Goal: Information Seeking & Learning: Learn about a topic

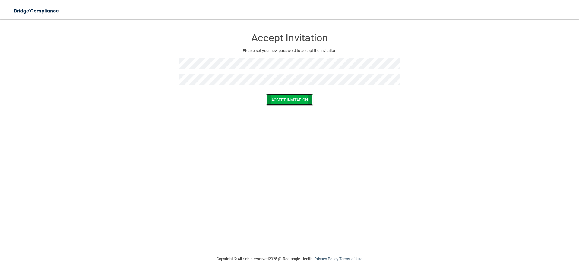
click at [293, 102] on button "Accept Invitation" at bounding box center [289, 99] width 46 height 11
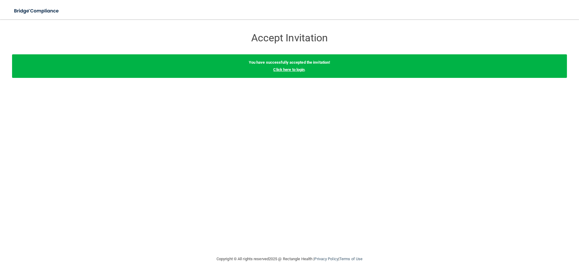
click at [296, 71] on link "Click here to login" at bounding box center [288, 69] width 31 height 5
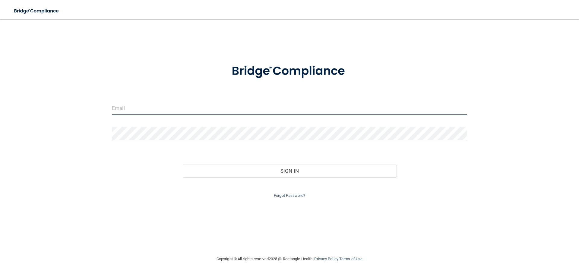
click at [228, 108] on input "email" at bounding box center [289, 108] width 355 height 14
drag, startPoint x: 187, startPoint y: 109, endPoint x: 179, endPoint y: 113, distance: 9.0
click at [187, 110] on input "jeremy.coleman@frontline.grouup" at bounding box center [289, 108] width 355 height 14
type input "[PERSON_NAME][EMAIL_ADDRESS][PERSON_NAME][DOMAIN_NAME]"
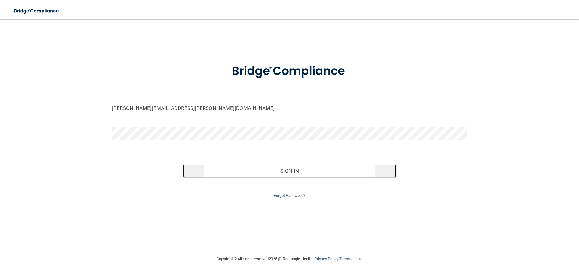
click at [264, 166] on button "Sign In" at bounding box center [289, 170] width 213 height 13
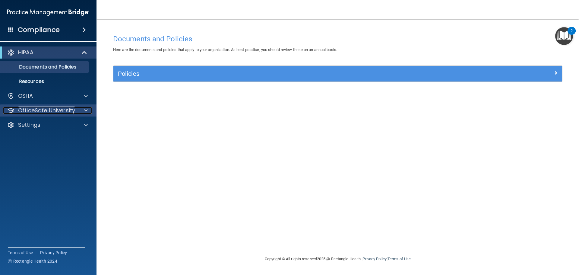
click at [42, 110] on p "OfficeSafe University" at bounding box center [46, 110] width 57 height 7
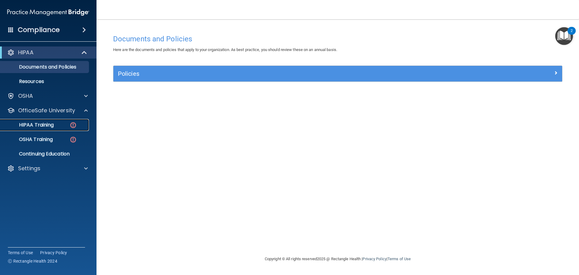
click at [43, 124] on p "HIPAA Training" at bounding box center [29, 125] width 50 height 6
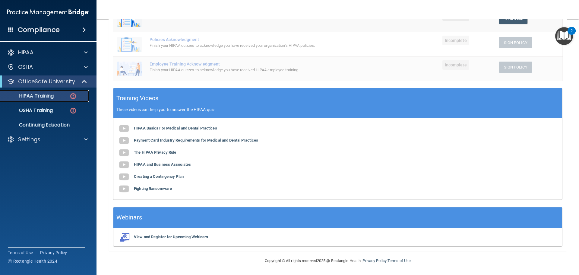
scroll to position [148, 0]
click at [151, 128] on b "HIPAA Basics For Medical and Dental Practices" at bounding box center [175, 127] width 83 height 5
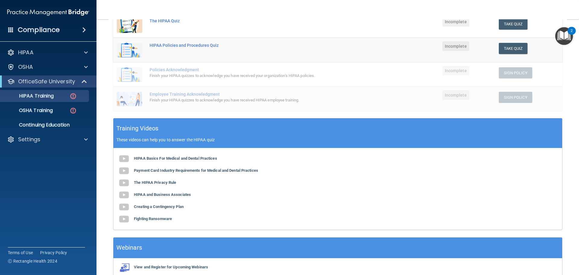
scroll to position [118, 0]
click at [169, 170] on b "Payment Card Industry Requirements for Medical and Dental Practices" at bounding box center [196, 170] width 124 height 5
click at [166, 182] on b "The HIPAA Privacy Rule" at bounding box center [155, 182] width 42 height 5
click at [170, 206] on b "Creating a Contingency Plan" at bounding box center [159, 206] width 50 height 5
click at [159, 219] on b "Fighting Ransomware" at bounding box center [153, 218] width 38 height 5
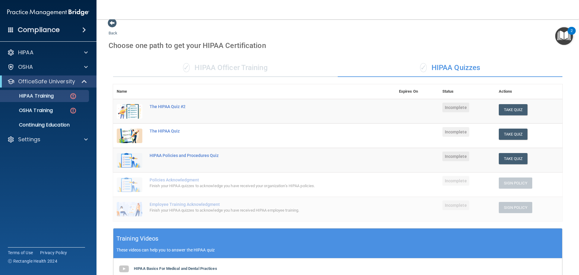
scroll to position [0, 0]
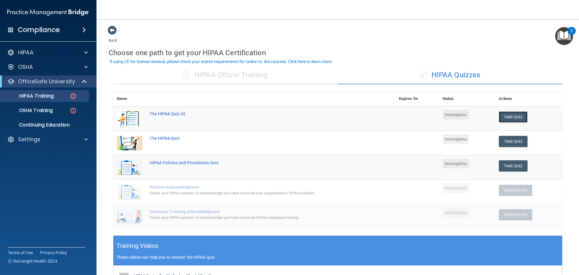
click at [508, 116] on button "Take Quiz" at bounding box center [513, 116] width 29 height 11
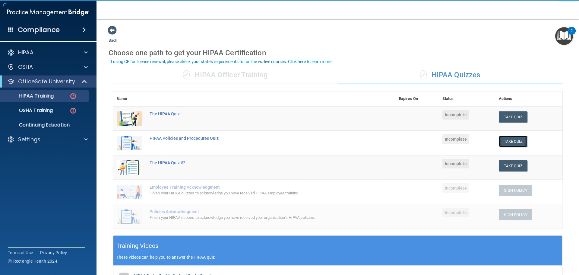
click at [507, 144] on button "Take Quiz" at bounding box center [513, 141] width 29 height 11
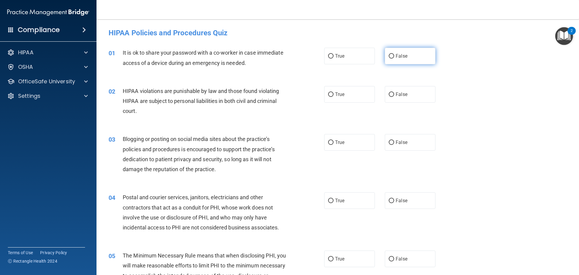
click at [420, 59] on label "False" at bounding box center [410, 56] width 51 height 17
click at [394, 58] on input "False" at bounding box center [391, 56] width 5 height 5
radio input "true"
click at [359, 94] on label "True" at bounding box center [349, 94] width 51 height 17
click at [334, 94] on input "True" at bounding box center [330, 94] width 5 height 5
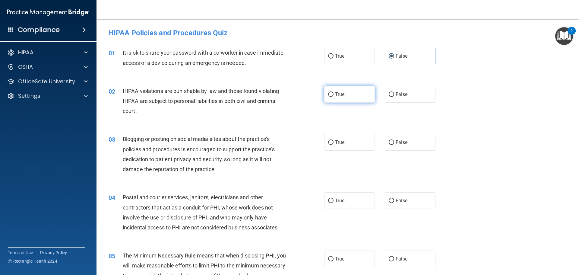
radio input "true"
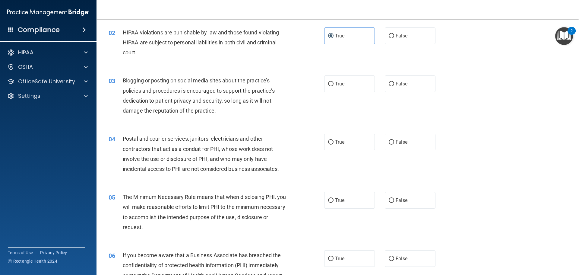
scroll to position [60, 0]
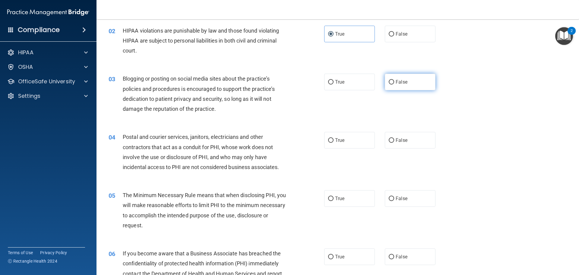
click at [392, 76] on label "False" at bounding box center [410, 82] width 51 height 17
click at [392, 80] on input "False" at bounding box center [391, 82] width 5 height 5
radio input "true"
click at [385, 139] on label "False" at bounding box center [410, 140] width 51 height 17
click at [389, 139] on input "False" at bounding box center [391, 140] width 5 height 5
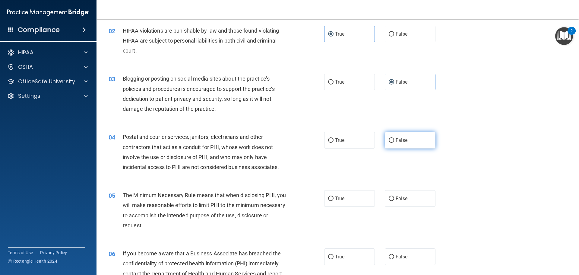
radio input "true"
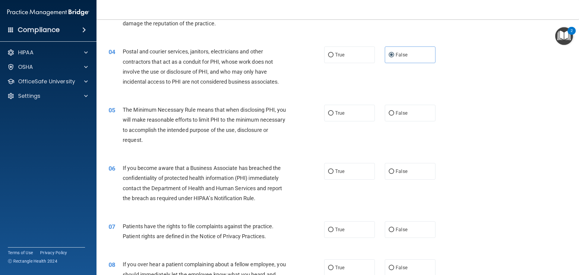
scroll to position [151, 0]
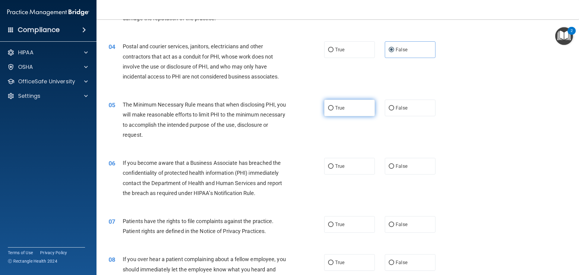
click at [338, 113] on label "True" at bounding box center [349, 108] width 51 height 17
click at [334, 110] on input "True" at bounding box center [330, 108] width 5 height 5
radio input "true"
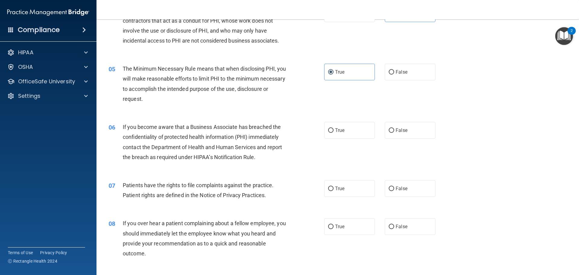
scroll to position [211, 0]
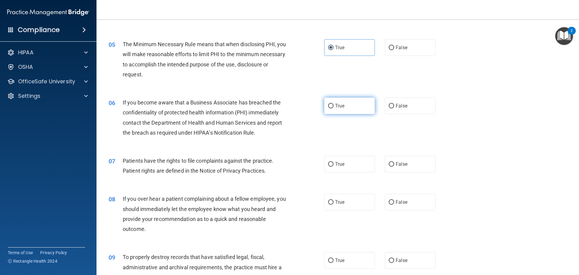
click at [333, 109] on label "True" at bounding box center [349, 105] width 51 height 17
click at [333, 108] on input "True" at bounding box center [330, 106] width 5 height 5
radio input "true"
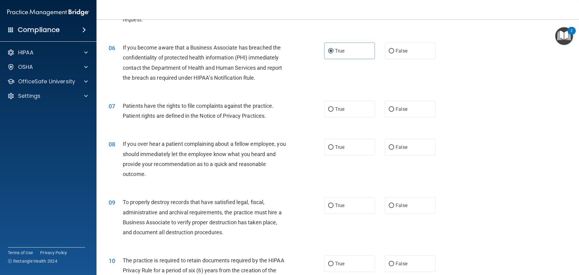
scroll to position [271, 0]
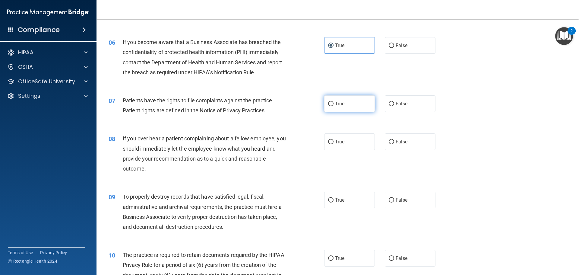
click at [349, 105] on label "True" at bounding box center [349, 103] width 51 height 17
click at [334, 105] on input "True" at bounding box center [330, 104] width 5 height 5
radio input "true"
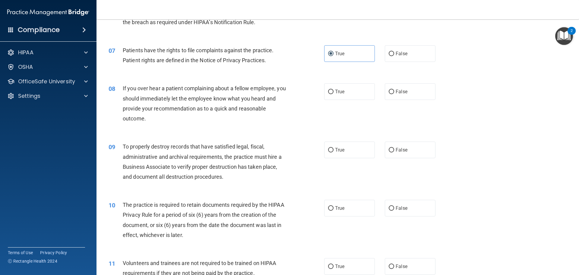
scroll to position [332, 0]
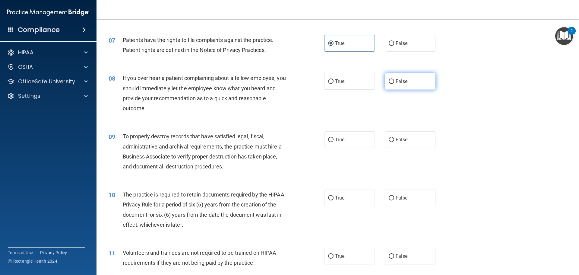
click at [393, 85] on label "False" at bounding box center [410, 81] width 51 height 17
click at [393, 84] on input "False" at bounding box center [391, 81] width 5 height 5
radio input "true"
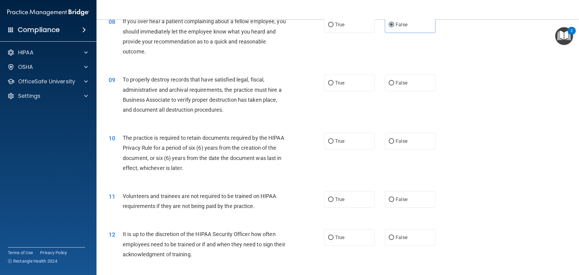
scroll to position [392, 0]
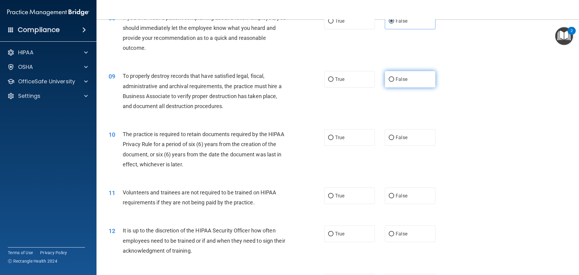
click at [385, 82] on label "False" at bounding box center [410, 79] width 51 height 17
click at [389, 82] on input "False" at bounding box center [391, 79] width 5 height 5
radio input "true"
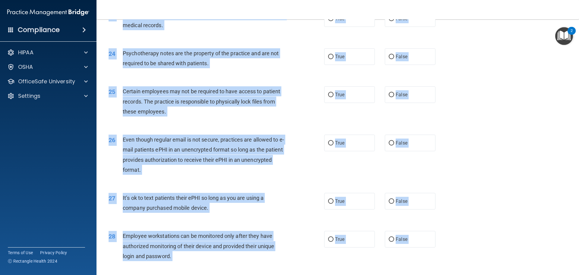
scroll to position [1239, 0]
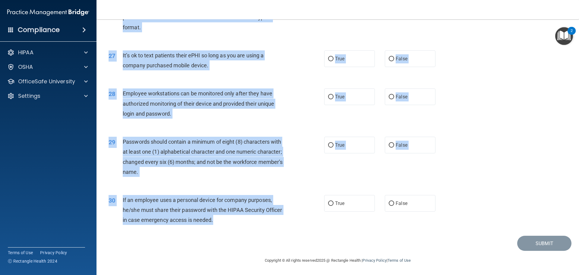
drag, startPoint x: 107, startPoint y: 32, endPoint x: 238, endPoint y: 222, distance: 230.8
copy form "HIPAA Policies and Procedures Quiz This quiz doesn’t expire until . Are you sur…"
click at [296, 115] on div "28 Employee workstations can be monitored only after they have authorized monit…" at bounding box center [217, 104] width 234 height 33
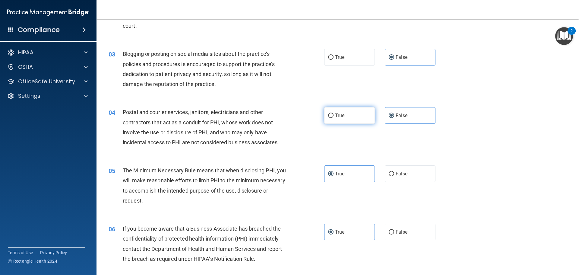
scroll to position [90, 0]
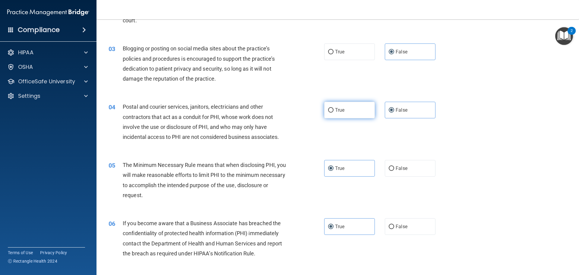
click at [346, 116] on label "True" at bounding box center [349, 110] width 51 height 17
click at [334, 112] on input "True" at bounding box center [330, 110] width 5 height 5
radio input "true"
radio input "false"
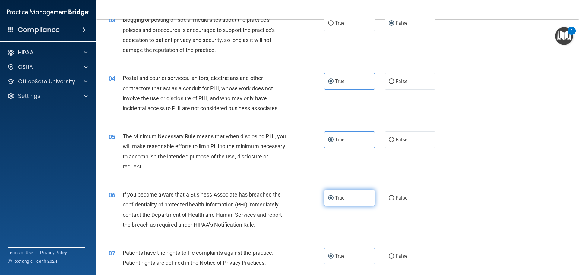
scroll to position [121, 0]
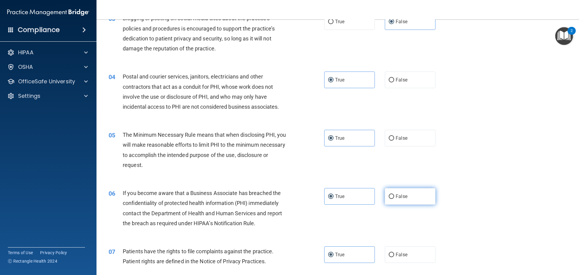
click at [385, 196] on label "False" at bounding box center [410, 196] width 51 height 17
click at [389, 196] on input "False" at bounding box center [391, 196] width 5 height 5
radio input "true"
radio input "false"
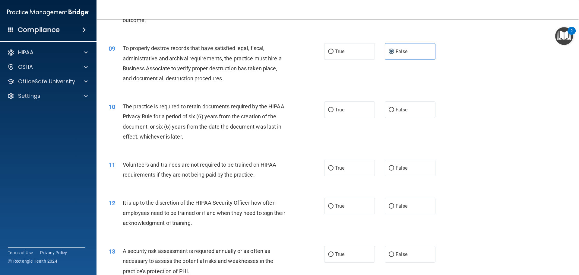
scroll to position [422, 0]
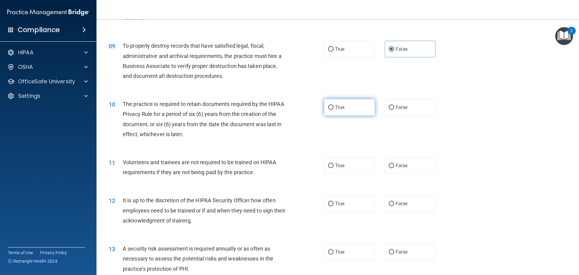
click at [362, 109] on label "True" at bounding box center [349, 107] width 51 height 17
click at [334, 109] on input "True" at bounding box center [330, 107] width 5 height 5
radio input "true"
click at [391, 164] on label "False" at bounding box center [410, 165] width 51 height 17
click at [385, 165] on label "False" at bounding box center [410, 165] width 51 height 17
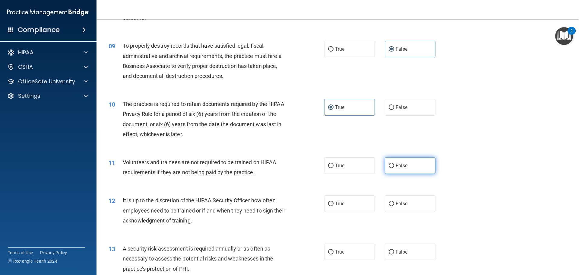
click at [389, 165] on input "False" at bounding box center [391, 165] width 5 height 5
radio input "true"
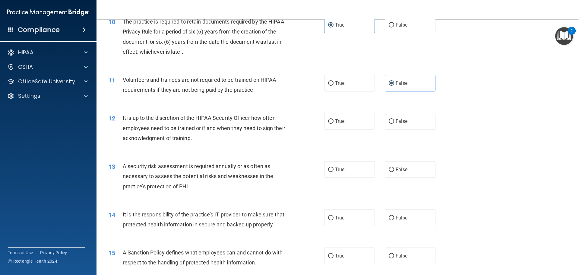
scroll to position [513, 0]
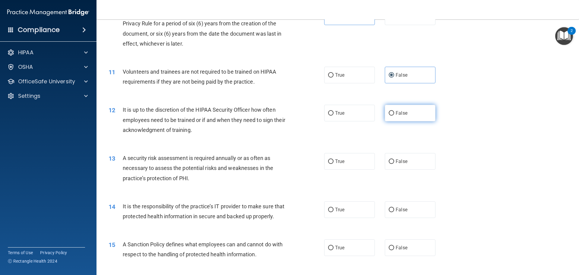
click at [396, 115] on span "False" at bounding box center [402, 113] width 12 height 6
click at [393, 115] on input "False" at bounding box center [391, 113] width 5 height 5
radio input "true"
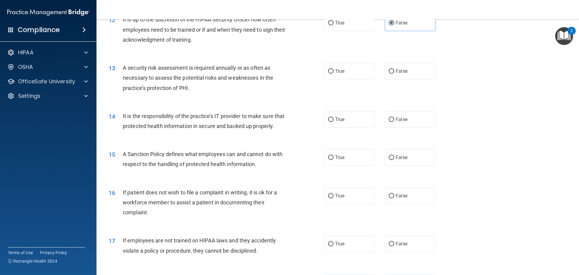
scroll to position [603, 0]
click at [330, 72] on input "True" at bounding box center [330, 71] width 5 height 5
radio input "true"
click at [396, 160] on span "False" at bounding box center [402, 157] width 12 height 6
click at [394, 160] on input "False" at bounding box center [391, 157] width 5 height 5
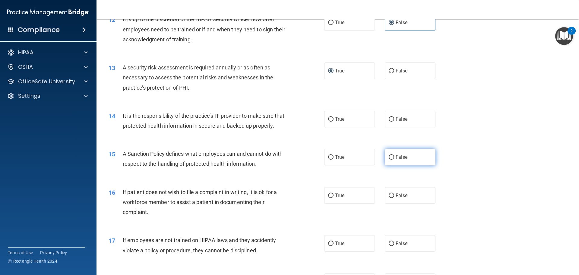
radio input "true"
click at [360, 165] on label "True" at bounding box center [349, 157] width 51 height 17
click at [334, 160] on input "True" at bounding box center [330, 157] width 5 height 5
radio input "true"
radio input "false"
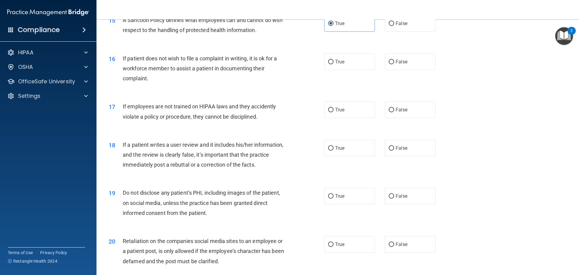
scroll to position [754, 0]
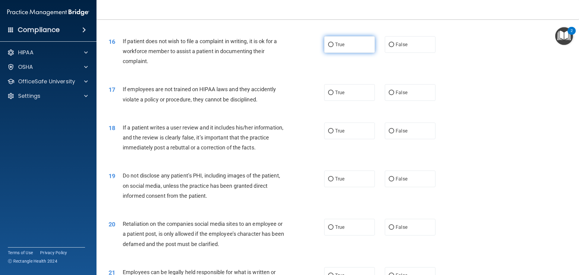
click at [357, 53] on label "True" at bounding box center [349, 44] width 51 height 17
click at [334, 47] on input "True" at bounding box center [330, 45] width 5 height 5
radio input "true"
click at [385, 53] on label "False" at bounding box center [410, 44] width 51 height 17
click at [389, 47] on input "False" at bounding box center [391, 45] width 5 height 5
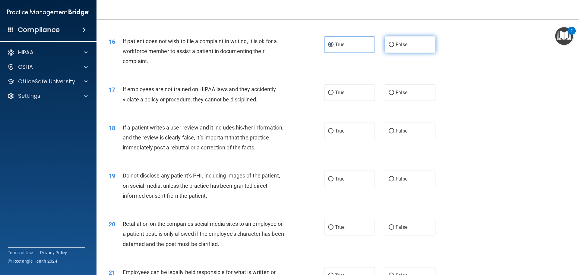
radio input "true"
click at [356, 70] on div "16 If patient does not wish to file a complaint in writing, it is ok for a work…" at bounding box center [337, 53] width 467 height 48
click at [354, 53] on label "True" at bounding box center [349, 44] width 51 height 17
click at [334, 47] on input "True" at bounding box center [330, 45] width 5 height 5
radio input "true"
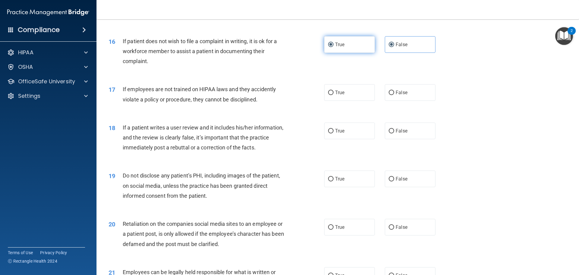
radio input "false"
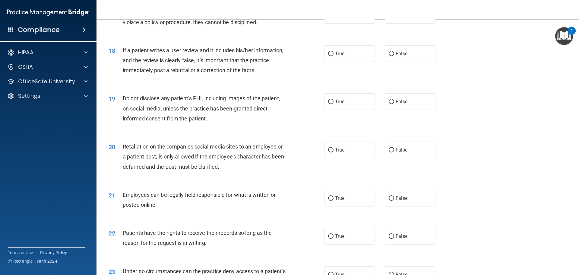
scroll to position [814, 0]
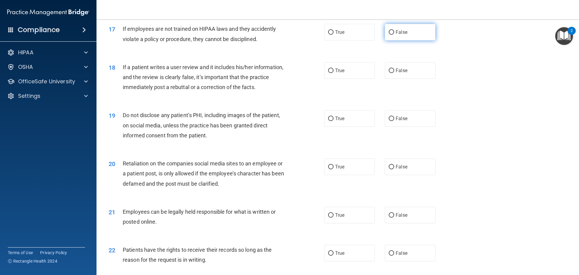
click at [389, 35] on input "False" at bounding box center [391, 32] width 5 height 5
radio input "true"
click at [330, 127] on label "True" at bounding box center [349, 118] width 51 height 17
click at [330, 121] on input "True" at bounding box center [330, 118] width 5 height 5
radio input "true"
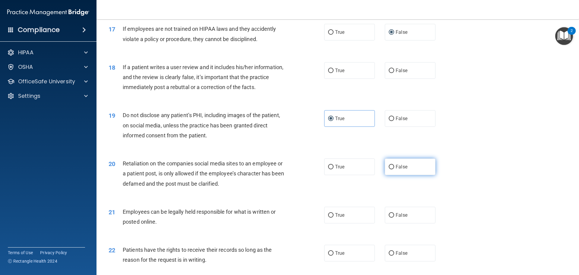
click at [389, 169] on input "False" at bounding box center [391, 167] width 5 height 5
radio input "true"
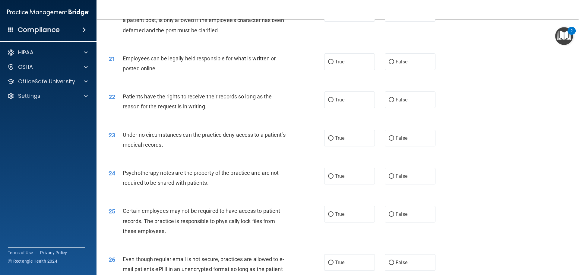
scroll to position [965, 0]
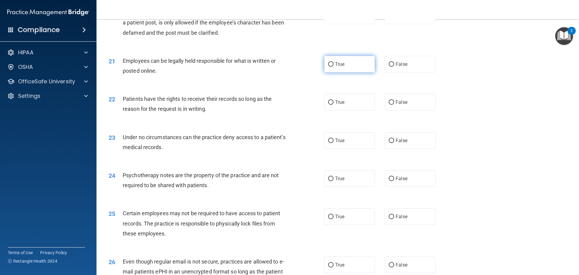
click at [328, 72] on label "True" at bounding box center [349, 64] width 51 height 17
click at [328, 67] on input "True" at bounding box center [330, 64] width 5 height 5
radio input "true"
click at [340, 105] on span "True" at bounding box center [339, 102] width 9 height 6
click at [334, 105] on input "True" at bounding box center [330, 102] width 5 height 5
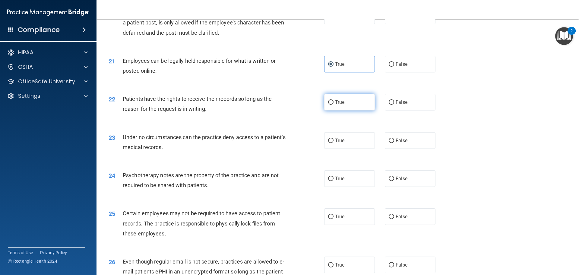
radio input "true"
click at [385, 110] on label "False" at bounding box center [410, 102] width 51 height 17
click at [389, 105] on input "False" at bounding box center [391, 102] width 5 height 5
radio input "true"
radio input "false"
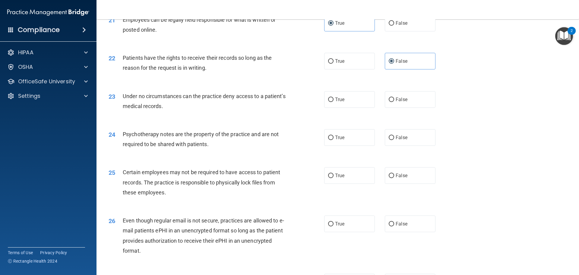
scroll to position [1025, 0]
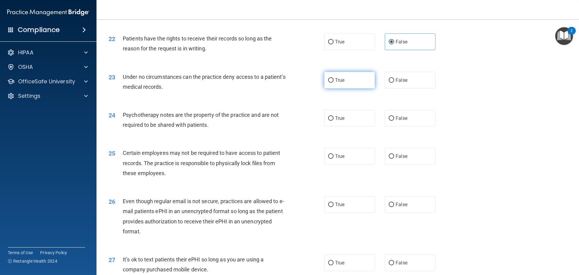
click at [335, 83] on span "True" at bounding box center [339, 80] width 9 height 6
click at [334, 83] on input "True" at bounding box center [330, 80] width 5 height 5
radio input "true"
click at [376, 88] on div "True False" at bounding box center [385, 80] width 122 height 17
click at [387, 88] on label "False" at bounding box center [410, 80] width 51 height 17
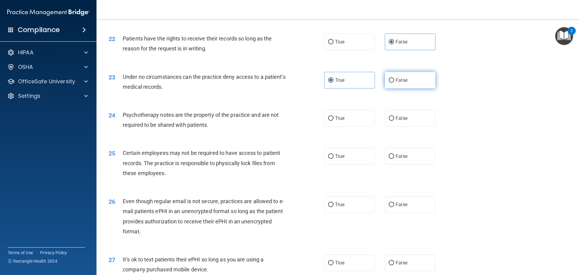
click at [389, 83] on input "False" at bounding box center [391, 80] width 5 height 5
radio input "true"
radio input "false"
click at [347, 126] on label "True" at bounding box center [349, 118] width 51 height 17
click at [334, 121] on input "True" at bounding box center [330, 118] width 5 height 5
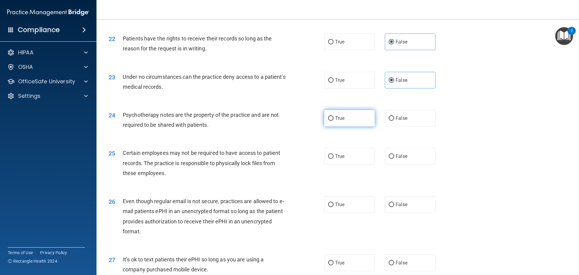
radio input "true"
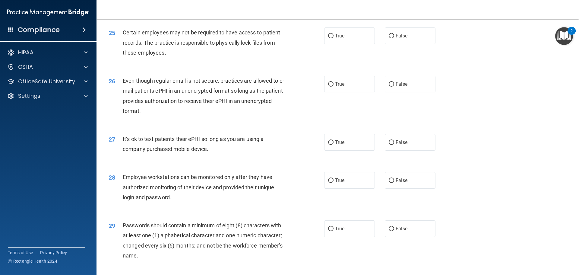
scroll to position [1146, 0]
click at [389, 44] on label "False" at bounding box center [410, 35] width 51 height 17
click at [389, 38] on input "False" at bounding box center [391, 35] width 5 height 5
radio input "true"
click at [324, 44] on label "True" at bounding box center [349, 35] width 51 height 17
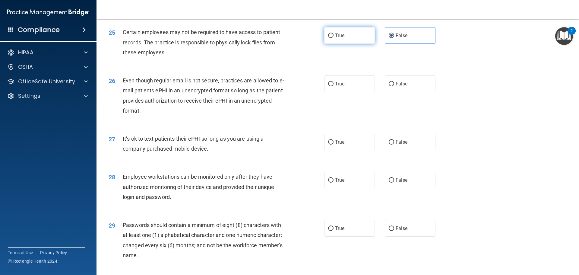
click at [328, 38] on input "True" at bounding box center [330, 35] width 5 height 5
radio input "true"
radio input "false"
click at [336, 87] on span "True" at bounding box center [339, 84] width 9 height 6
click at [334, 86] on input "True" at bounding box center [330, 84] width 5 height 5
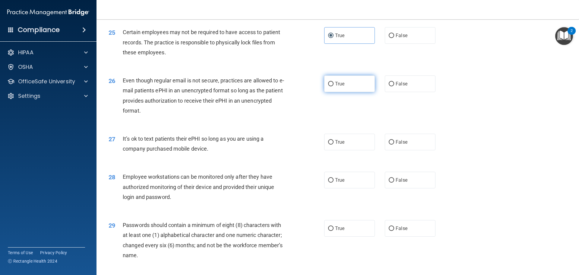
radio input "true"
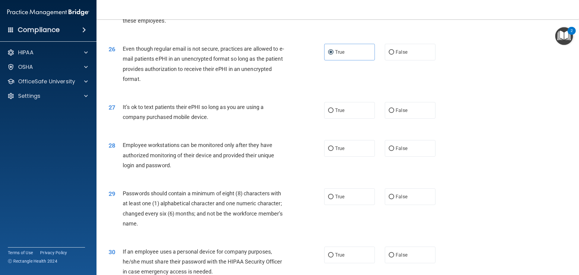
scroll to position [1206, 0]
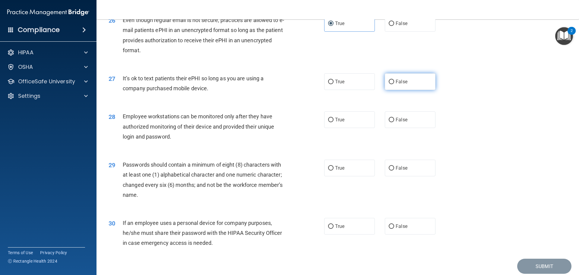
click at [388, 90] on label "False" at bounding box center [410, 81] width 51 height 17
click at [389, 84] on input "False" at bounding box center [391, 82] width 5 height 5
radio input "true"
click at [389, 122] on input "False" at bounding box center [391, 120] width 5 height 5
radio input "true"
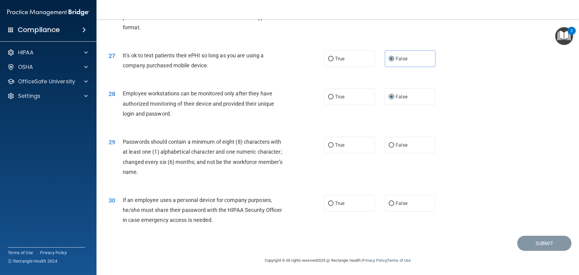
scroll to position [1239, 0]
click at [362, 150] on label "True" at bounding box center [349, 145] width 51 height 17
click at [334, 147] on input "True" at bounding box center [330, 145] width 5 height 5
radio input "true"
click at [385, 205] on label "False" at bounding box center [410, 203] width 51 height 17
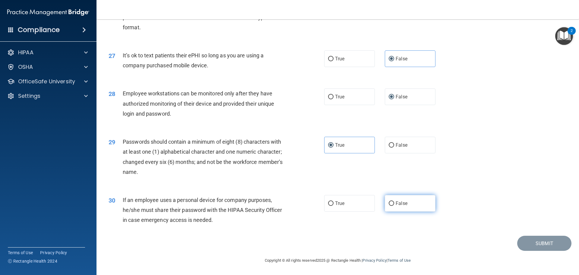
click at [389, 205] on input "False" at bounding box center [391, 203] width 5 height 5
radio input "true"
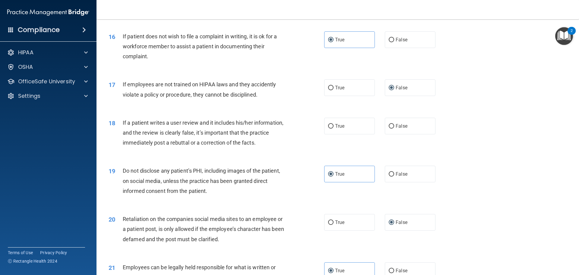
scroll to position [757, 0]
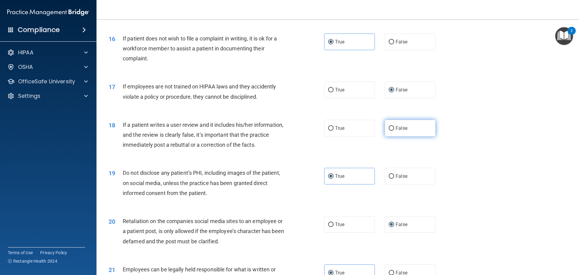
click at [396, 131] on span "False" at bounding box center [402, 128] width 12 height 6
click at [394, 131] on input "False" at bounding box center [391, 128] width 5 height 5
radio input "true"
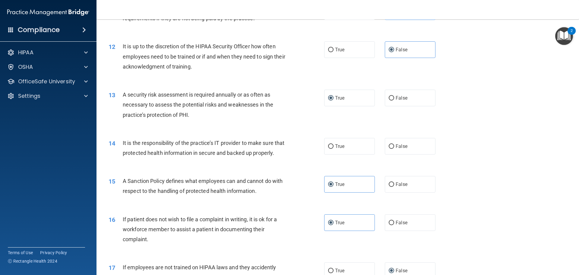
scroll to position [576, 0]
click at [391, 151] on label "False" at bounding box center [410, 146] width 51 height 17
click at [391, 149] on input "False" at bounding box center [391, 146] width 5 height 5
radio input "true"
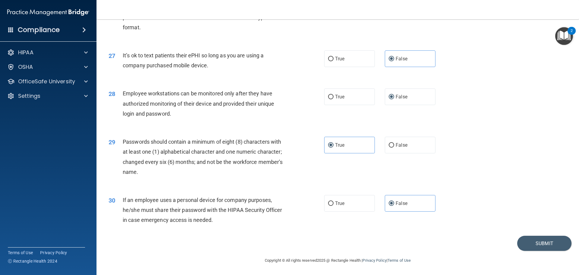
scroll to position [1239, 0]
click at [521, 239] on button "Submit" at bounding box center [544, 243] width 54 height 15
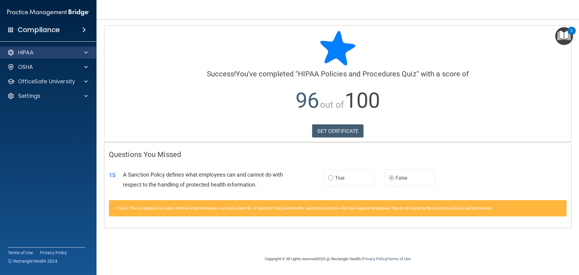
click at [63, 48] on div "HIPAA" at bounding box center [48, 52] width 97 height 12
click at [86, 52] on span at bounding box center [86, 52] width 4 height 7
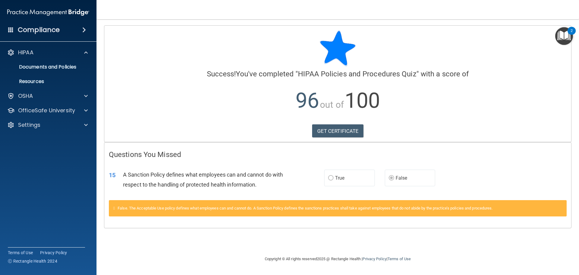
drag, startPoint x: 31, startPoint y: 0, endPoint x: 198, endPoint y: 15, distance: 167.1
click at [198, 15] on nav "Toggle navigation Jeremy Coleman jeremy.coleman@frontline.group Manage My Enter…" at bounding box center [337, 9] width 482 height 19
click at [28, 52] on p "HIPAA" at bounding box center [25, 52] width 15 height 7
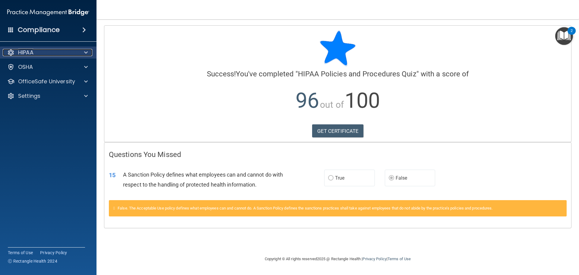
click at [28, 52] on p "HIPAA" at bounding box center [25, 52] width 15 height 7
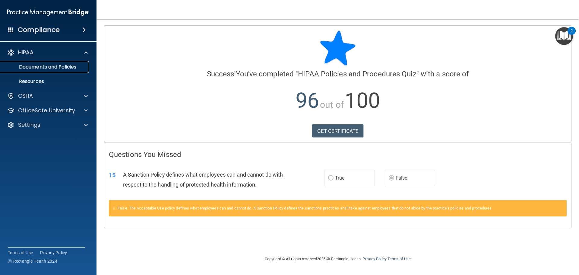
click at [34, 66] on p "Documents and Policies" at bounding box center [45, 67] width 82 height 6
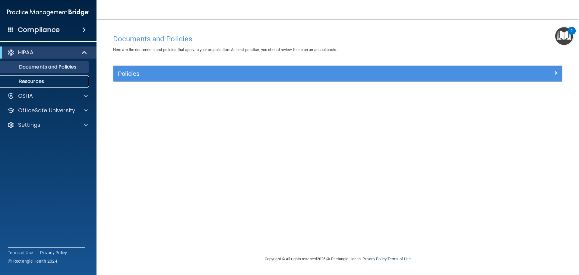
click at [33, 82] on p "Resources" at bounding box center [45, 81] width 82 height 6
click at [57, 14] on img at bounding box center [48, 12] width 82 height 12
click at [67, 30] on div "Compliance" at bounding box center [48, 29] width 96 height 13
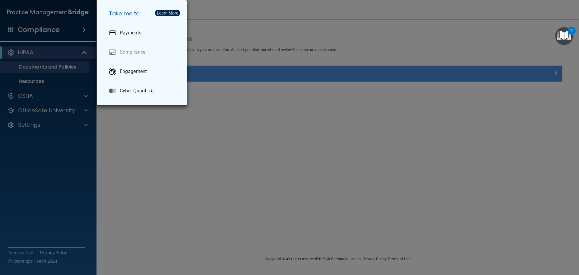
click at [289, 142] on div "Take me to: Payments Compliance Engagement Cyber Quant" at bounding box center [289, 137] width 579 height 275
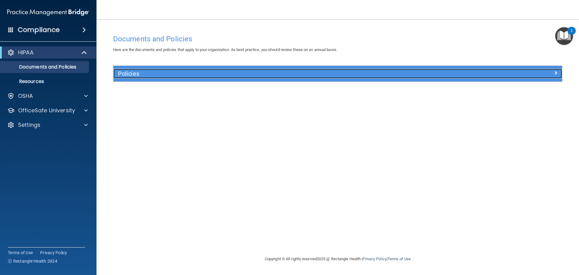
click at [556, 73] on span at bounding box center [556, 72] width 4 height 7
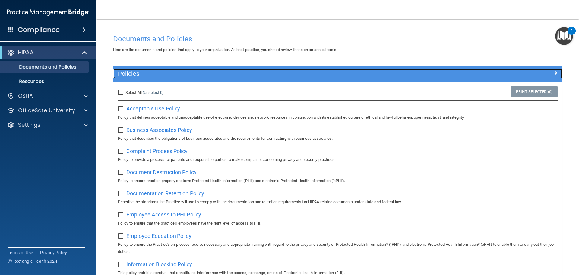
click at [554, 74] on span at bounding box center [556, 72] width 4 height 7
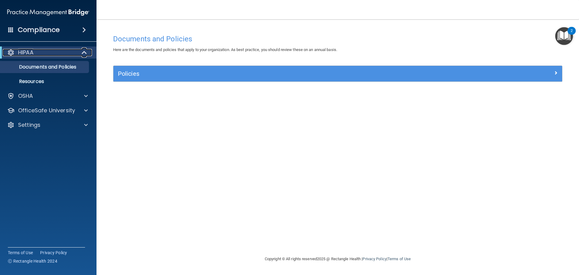
click at [38, 52] on div "HIPAA" at bounding box center [40, 52] width 74 height 7
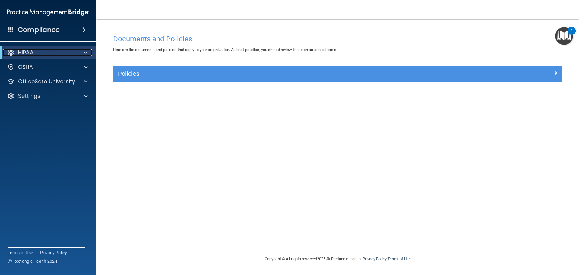
click at [15, 52] on div "HIPAA" at bounding box center [40, 52] width 74 height 7
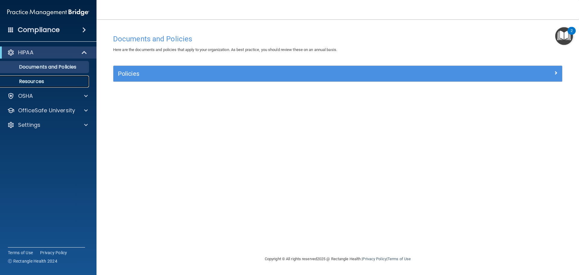
click at [23, 80] on p "Resources" at bounding box center [45, 81] width 82 height 6
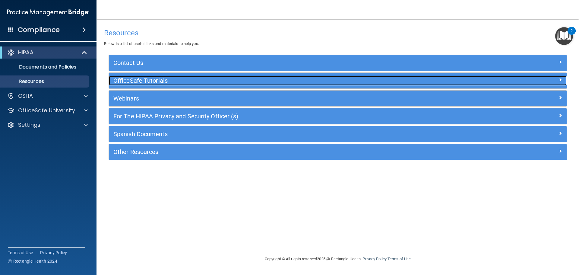
click at [154, 81] on h5 "OfficeSafe Tutorials" at bounding box center [280, 80] width 334 height 7
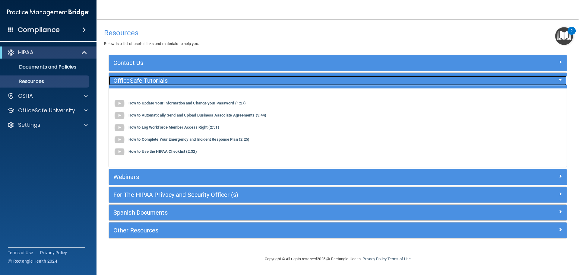
click at [155, 83] on h5 "OfficeSafe Tutorials" at bounding box center [280, 80] width 334 height 7
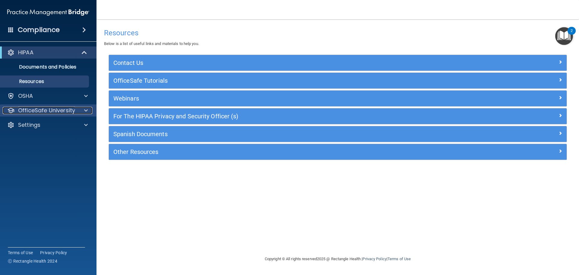
click at [50, 112] on p "OfficeSafe University" at bounding box center [46, 110] width 57 height 7
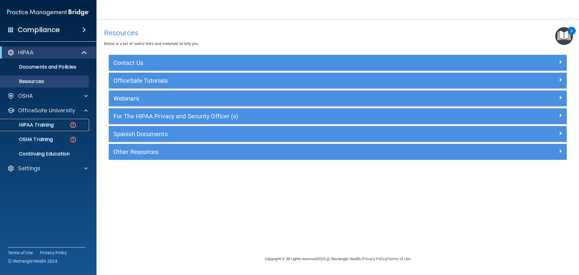
click at [46, 124] on p "HIPAA Training" at bounding box center [29, 125] width 50 height 6
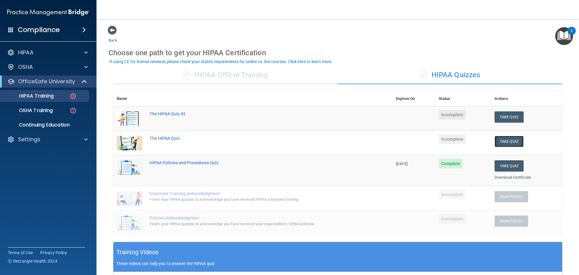
click at [495, 143] on button "Take Quiz" at bounding box center [509, 141] width 29 height 11
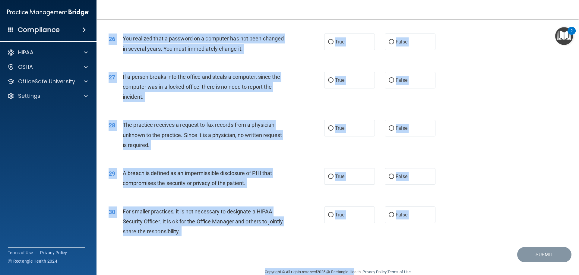
scroll to position [1152, 0]
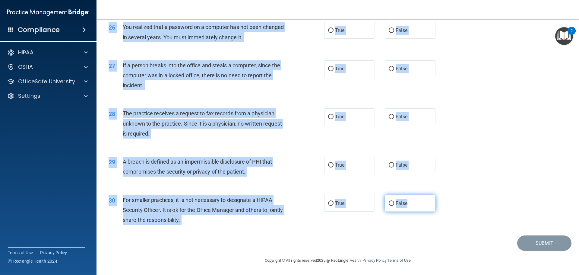
drag, startPoint x: 112, startPoint y: 31, endPoint x: 409, endPoint y: 203, distance: 343.1
copy form "he HIPAA Quiz This quiz doesn’t expire until . Are you sure you want to take th…"
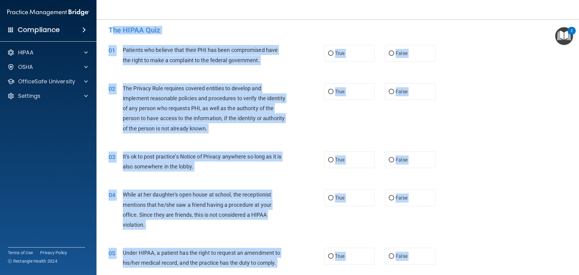
scroll to position [0, 0]
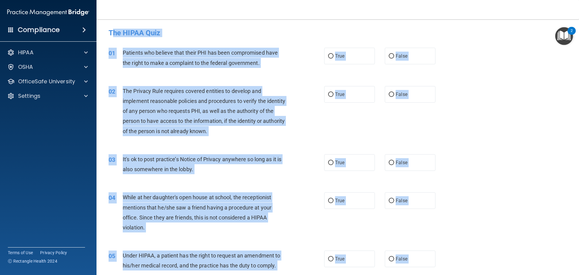
click at [304, 35] on h4 "The HIPAA Quiz" at bounding box center [338, 33] width 458 height 8
click at [311, 36] on h4 "The HIPAA Quiz" at bounding box center [338, 33] width 458 height 8
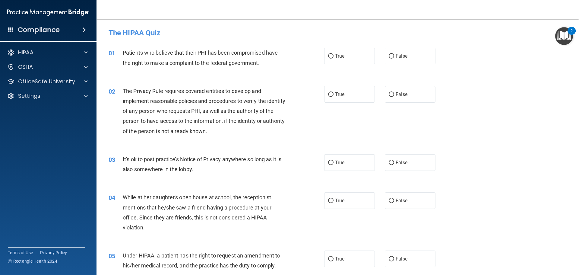
click at [370, 66] on div "01 Patients who believe that their PHI has been compromised have the right to m…" at bounding box center [337, 59] width 467 height 38
click at [359, 61] on label "True" at bounding box center [349, 56] width 51 height 17
click at [334, 58] on input "True" at bounding box center [330, 56] width 5 height 5
radio input "true"
click at [335, 92] on span "True" at bounding box center [339, 94] width 9 height 6
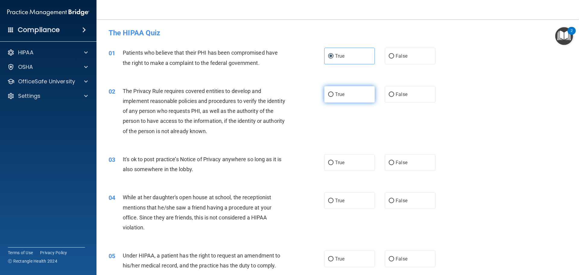
click at [334, 92] on input "True" at bounding box center [330, 94] width 5 height 5
radio input "true"
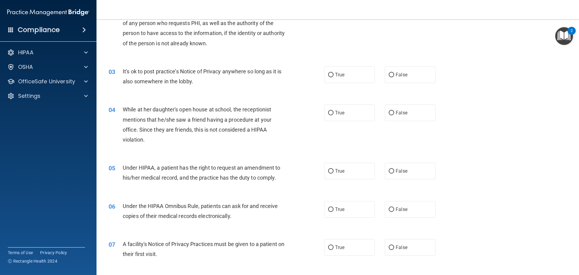
scroll to position [90, 0]
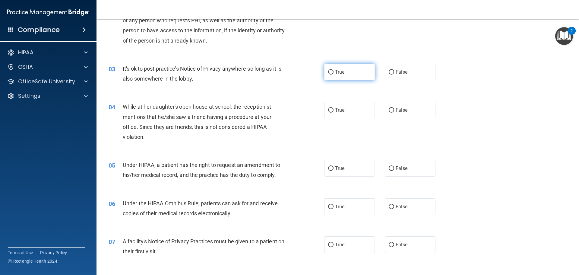
click at [341, 73] on span "True" at bounding box center [339, 72] width 9 height 6
click at [334, 73] on input "True" at bounding box center [330, 72] width 5 height 5
radio input "true"
click at [403, 112] on span "False" at bounding box center [402, 110] width 12 height 6
click at [394, 112] on input "False" at bounding box center [391, 110] width 5 height 5
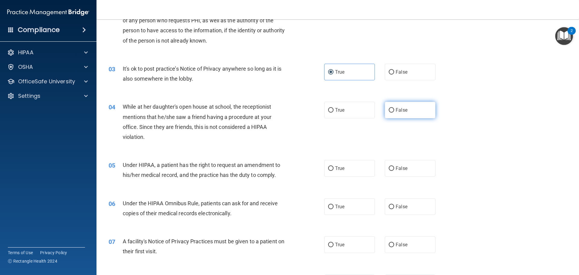
radio input "true"
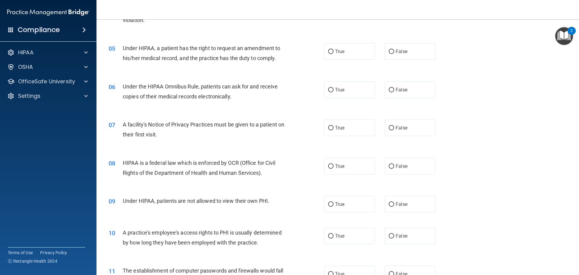
scroll to position [211, 0]
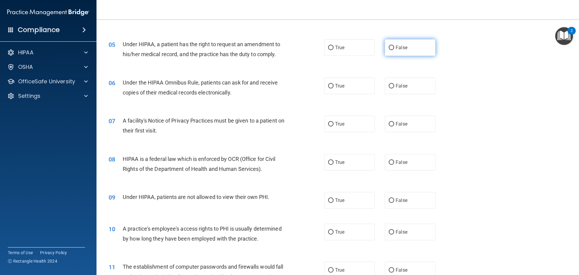
click at [389, 49] on input "False" at bounding box center [391, 48] width 5 height 5
radio input "true"
click at [335, 85] on span "True" at bounding box center [339, 86] width 9 height 6
click at [334, 85] on input "True" at bounding box center [330, 86] width 5 height 5
radio input "true"
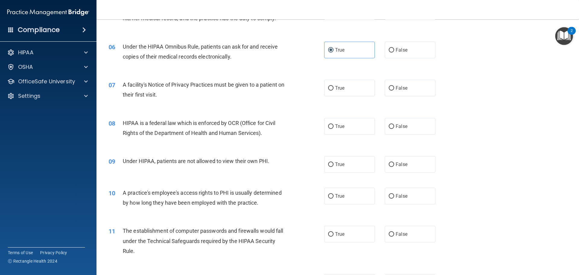
scroll to position [271, 0]
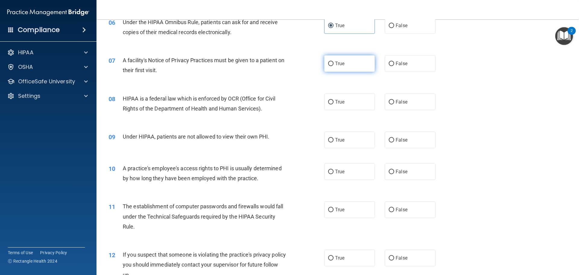
click at [349, 64] on label "True" at bounding box center [349, 63] width 51 height 17
click at [334, 64] on input "True" at bounding box center [330, 64] width 5 height 5
radio input "true"
click at [358, 107] on label "True" at bounding box center [349, 101] width 51 height 17
click at [334, 104] on input "True" at bounding box center [330, 102] width 5 height 5
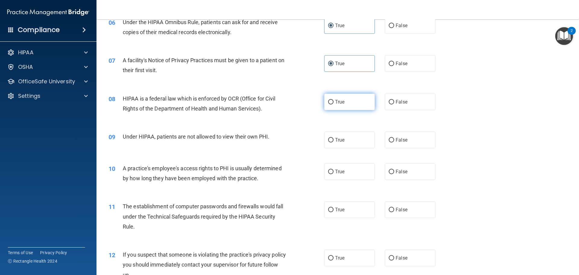
radio input "true"
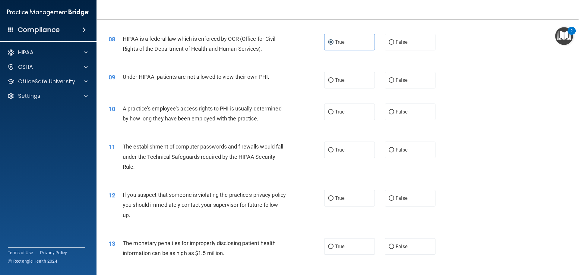
scroll to position [332, 0]
click at [390, 82] on input "False" at bounding box center [391, 79] width 5 height 5
radio input "true"
click at [388, 106] on label "False" at bounding box center [410, 111] width 51 height 17
click at [389, 109] on input "False" at bounding box center [391, 111] width 5 height 5
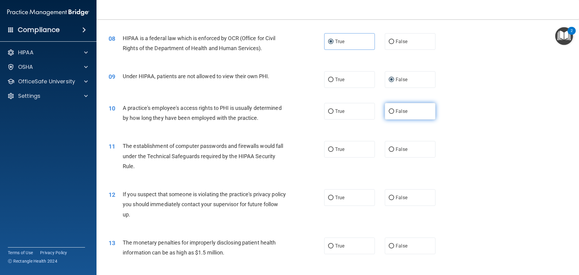
radio input "true"
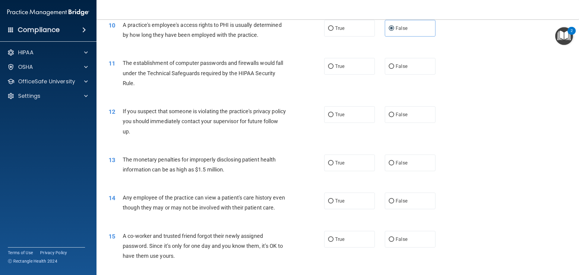
scroll to position [422, 0]
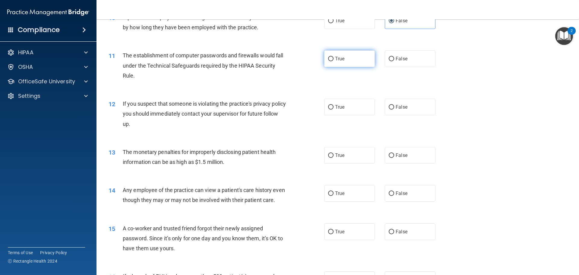
click at [330, 53] on label "True" at bounding box center [349, 58] width 51 height 17
click at [330, 57] on input "True" at bounding box center [330, 59] width 5 height 5
radio input "true"
click at [336, 108] on span "True" at bounding box center [339, 107] width 9 height 6
click at [334, 108] on input "True" at bounding box center [330, 107] width 5 height 5
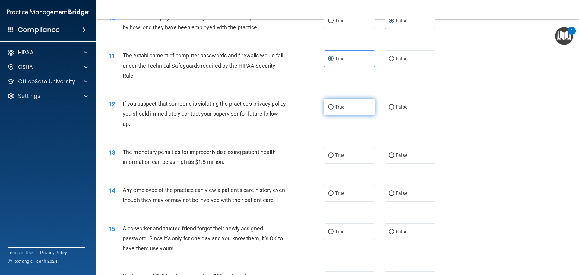
radio input "true"
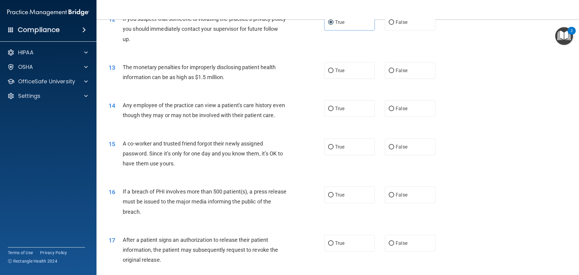
scroll to position [482, 0]
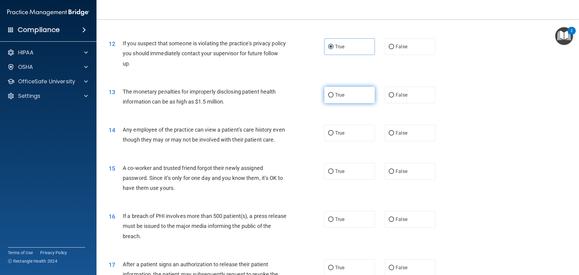
click at [352, 94] on label "True" at bounding box center [349, 95] width 51 height 17
click at [334, 94] on input "True" at bounding box center [330, 95] width 5 height 5
radio input "true"
click at [396, 132] on span "False" at bounding box center [402, 133] width 12 height 6
click at [394, 132] on input "False" at bounding box center [391, 133] width 5 height 5
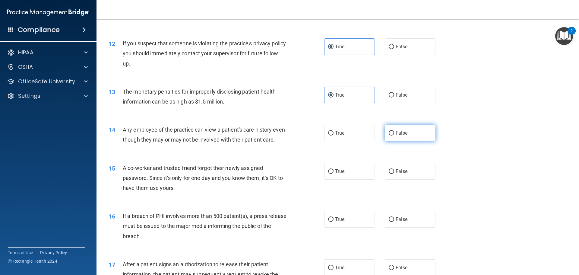
radio input "true"
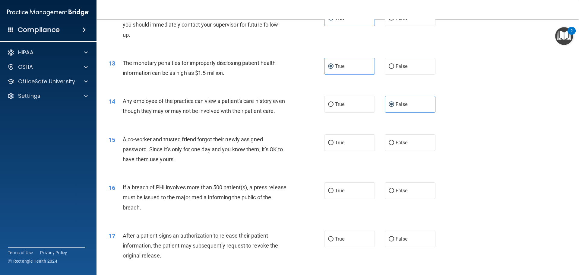
scroll to position [513, 0]
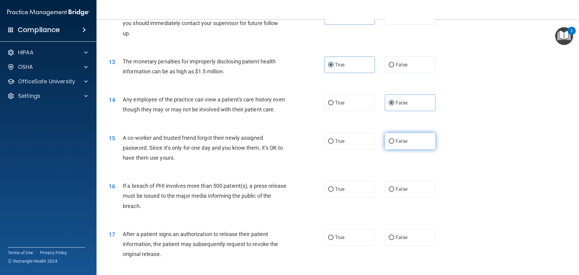
click at [392, 149] on label "False" at bounding box center [410, 141] width 51 height 17
click at [392, 144] on input "False" at bounding box center [391, 141] width 5 height 5
radio input "true"
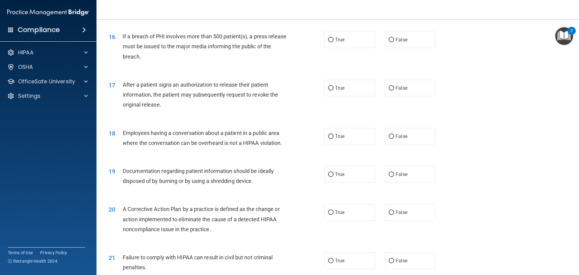
scroll to position [663, 0]
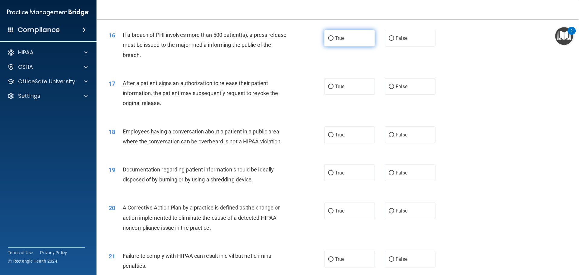
click at [368, 46] on label "True" at bounding box center [349, 38] width 51 height 17
click at [334, 41] on input "True" at bounding box center [330, 38] width 5 height 5
radio input "true"
click at [345, 95] on label "True" at bounding box center [349, 86] width 51 height 17
click at [334, 89] on input "True" at bounding box center [330, 86] width 5 height 5
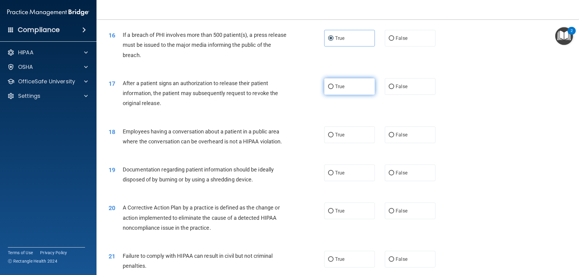
radio input "true"
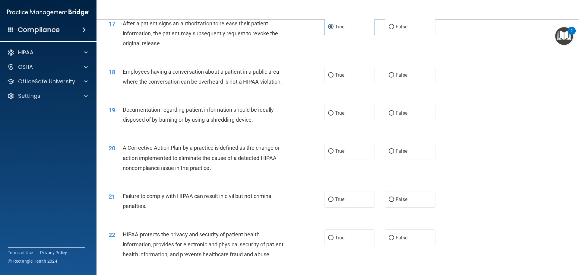
scroll to position [724, 0]
click at [396, 77] on span "False" at bounding box center [402, 74] width 12 height 6
click at [394, 77] on input "False" at bounding box center [391, 74] width 5 height 5
radio input "true"
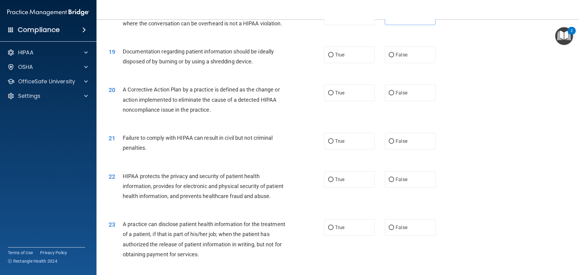
scroll to position [784, 0]
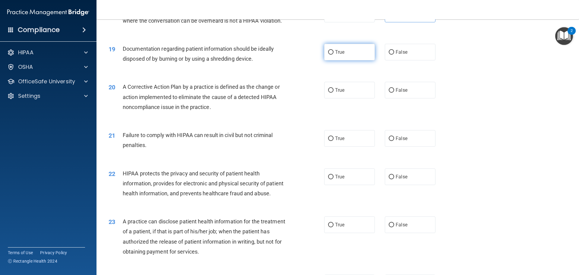
click at [351, 60] on label "True" at bounding box center [349, 52] width 51 height 17
click at [334, 55] on input "True" at bounding box center [330, 52] width 5 height 5
radio input "true"
click at [357, 98] on label "True" at bounding box center [349, 90] width 51 height 17
click at [334, 93] on input "True" at bounding box center [330, 90] width 5 height 5
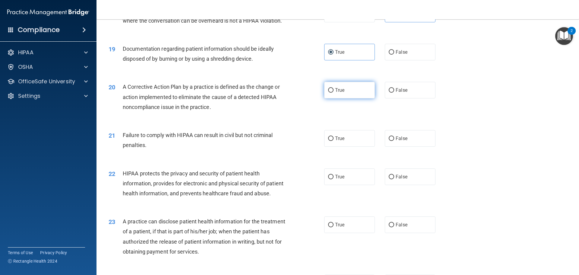
radio input "true"
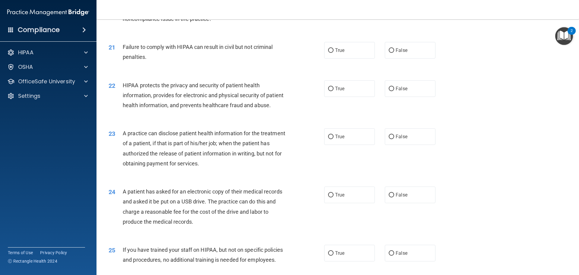
scroll to position [874, 0]
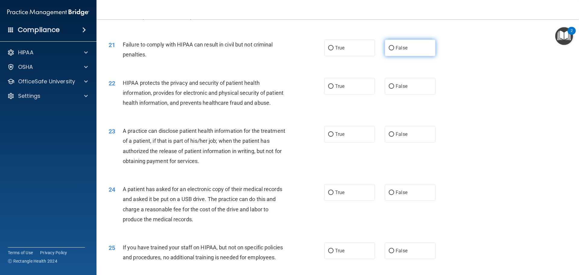
click at [399, 56] on label "False" at bounding box center [410, 48] width 51 height 17
click at [394, 50] on input "False" at bounding box center [391, 48] width 5 height 5
radio input "true"
click at [339, 89] on span "True" at bounding box center [339, 86] width 9 height 6
click at [324, 94] on label "True" at bounding box center [349, 86] width 51 height 17
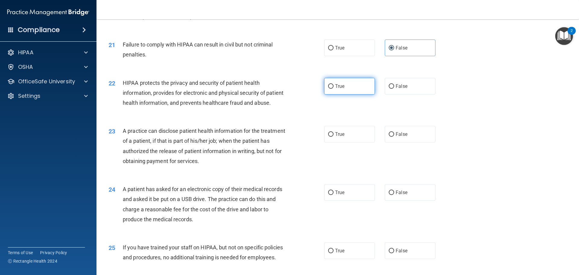
click at [328, 89] on input "True" at bounding box center [330, 86] width 5 height 5
radio input "true"
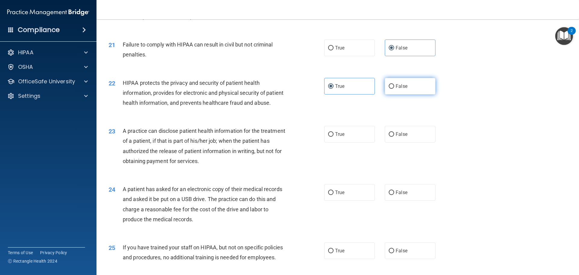
click at [398, 89] on span "False" at bounding box center [402, 86] width 12 height 6
click at [394, 89] on input "False" at bounding box center [391, 86] width 5 height 5
radio input "true"
click at [328, 89] on input "True" at bounding box center [330, 86] width 5 height 5
radio input "true"
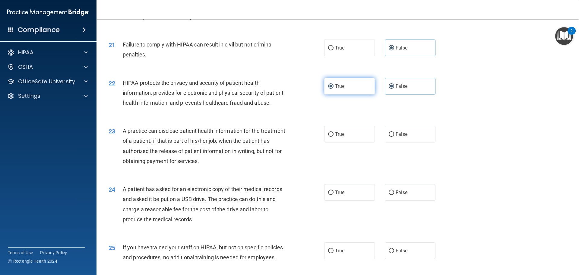
radio input "false"
click at [540, 106] on div "22 HIPAA protects the privacy and security of patient health information, provi…" at bounding box center [337, 94] width 467 height 48
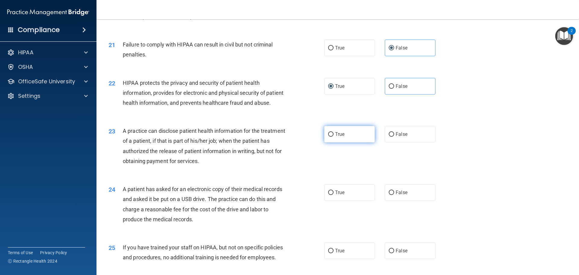
click at [358, 142] on label "True" at bounding box center [349, 134] width 51 height 17
click at [334, 137] on input "True" at bounding box center [330, 134] width 5 height 5
radio input "true"
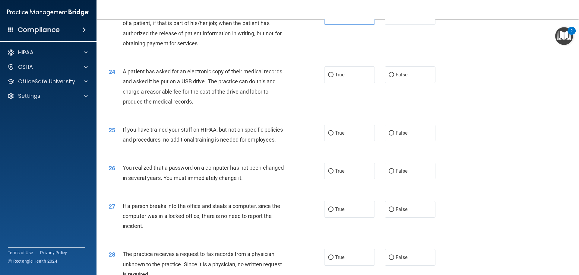
scroll to position [995, 0]
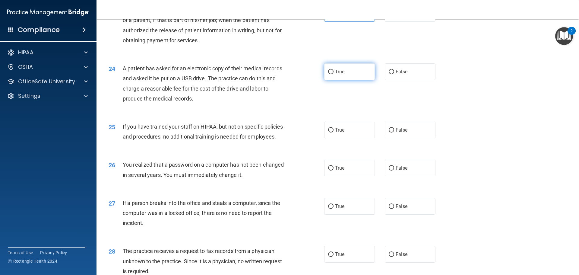
click at [363, 80] on label "True" at bounding box center [349, 71] width 51 height 17
click at [334, 74] on input "True" at bounding box center [330, 72] width 5 height 5
radio input "true"
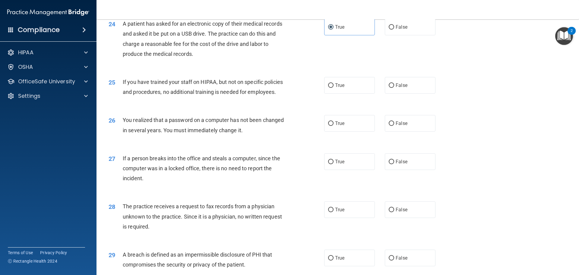
scroll to position [1055, 0]
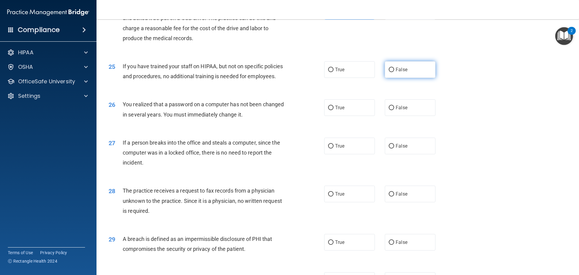
click at [386, 78] on label "False" at bounding box center [410, 69] width 51 height 17
click at [389, 72] on input "False" at bounding box center [391, 70] width 5 height 5
radio input "true"
click at [335, 110] on span "True" at bounding box center [339, 108] width 9 height 6
click at [334, 110] on input "True" at bounding box center [330, 108] width 5 height 5
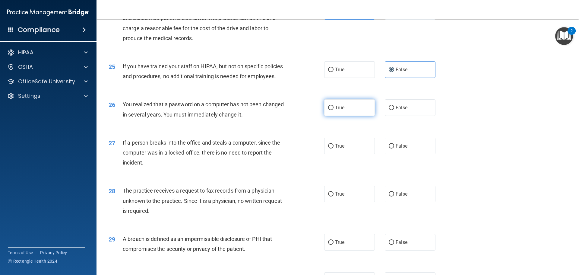
radio input "true"
click at [389, 148] on input "False" at bounding box center [391, 146] width 5 height 5
radio input "true"
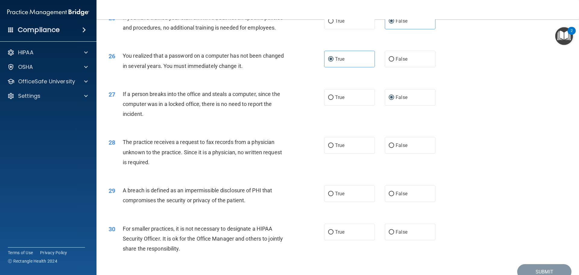
scroll to position [1152, 0]
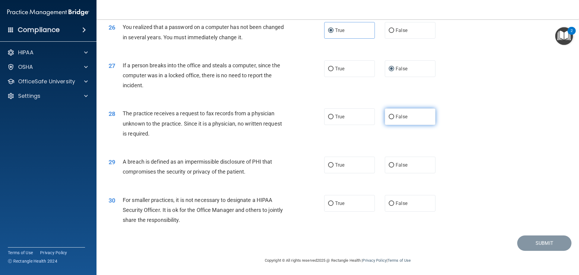
click at [391, 115] on input "False" at bounding box center [391, 117] width 5 height 5
radio input "true"
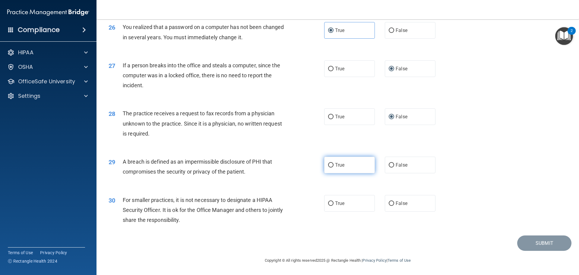
click at [343, 168] on label "True" at bounding box center [349, 164] width 51 height 17
click at [334, 167] on input "True" at bounding box center [330, 165] width 5 height 5
radio input "true"
click at [385, 206] on label "False" at bounding box center [410, 203] width 51 height 17
click at [389, 206] on input "False" at bounding box center [391, 203] width 5 height 5
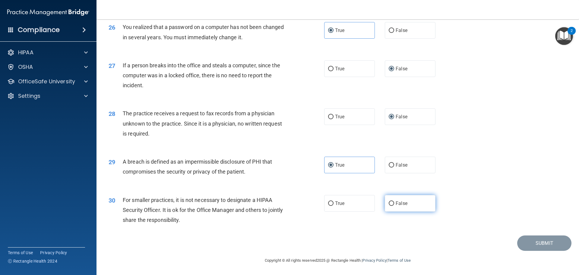
radio input "true"
click at [530, 245] on button "Submit" at bounding box center [544, 242] width 54 height 15
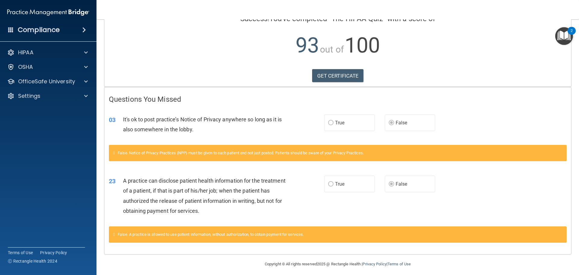
scroll to position [59, 0]
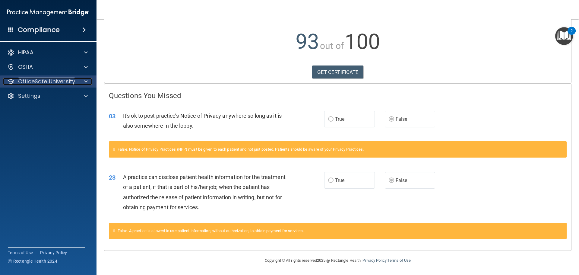
click at [64, 82] on p "OfficeSafe University" at bounding box center [46, 81] width 57 height 7
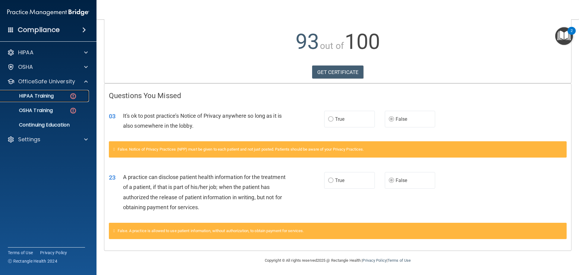
click at [53, 96] on p "HIPAA Training" at bounding box center [29, 96] width 50 height 6
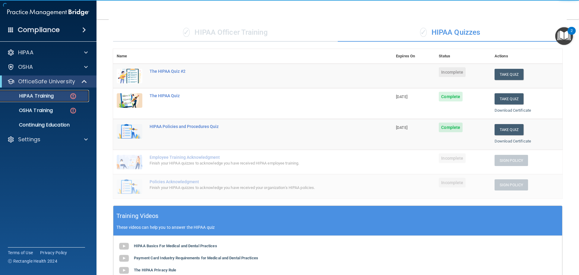
scroll to position [40, 0]
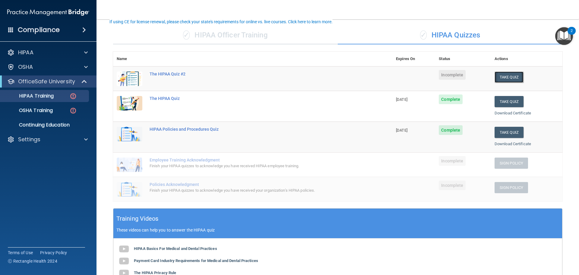
click at [514, 77] on button "Take Quiz" at bounding box center [509, 76] width 29 height 11
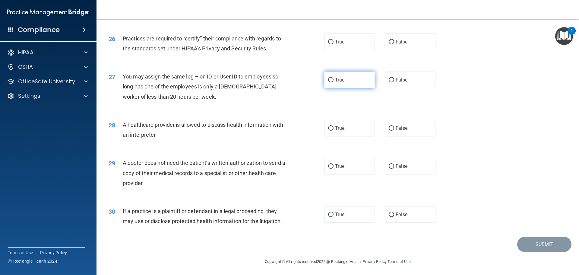
scroll to position [1129, 0]
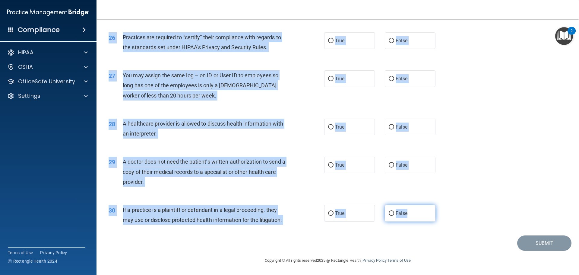
drag, startPoint x: 109, startPoint y: 32, endPoint x: 408, endPoint y: 216, distance: 351.7
copy form "The HIPAA Quiz #2 This quiz doesn’t expire until . Are you sure you want to tak…"
click at [498, 62] on div "26 Practices are required to “certify” their compliance with regards to the sta…" at bounding box center [337, 44] width 467 height 38
click at [495, 62] on div "26 Practices are required to “certify” their compliance with regards to the sta…" at bounding box center [337, 44] width 467 height 38
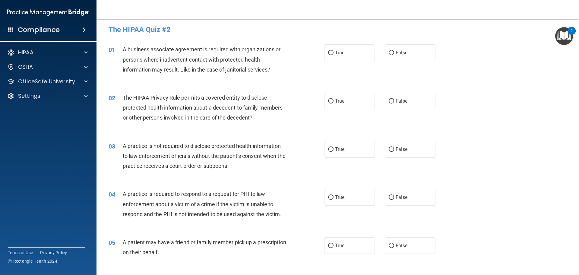
scroll to position [0, 0]
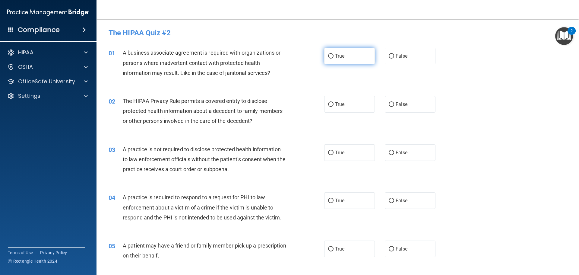
click at [328, 57] on input "True" at bounding box center [330, 56] width 5 height 5
radio input "true"
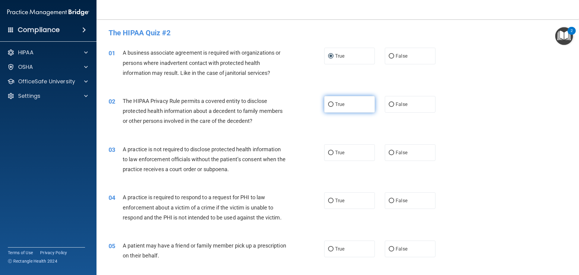
click at [370, 104] on label "True" at bounding box center [349, 104] width 51 height 17
click at [334, 104] on input "True" at bounding box center [330, 104] width 5 height 5
radio input "true"
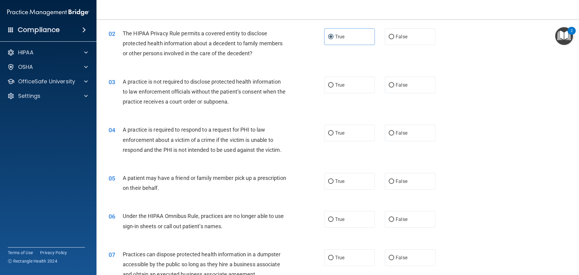
scroll to position [90, 0]
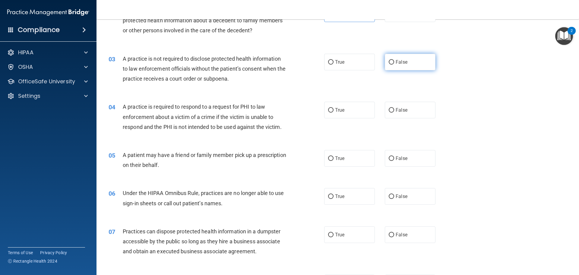
click at [417, 67] on label "False" at bounding box center [410, 62] width 51 height 17
click at [394, 65] on input "False" at bounding box center [391, 62] width 5 height 5
radio input "true"
click at [336, 112] on span "True" at bounding box center [339, 110] width 9 height 6
click at [334, 112] on input "True" at bounding box center [330, 110] width 5 height 5
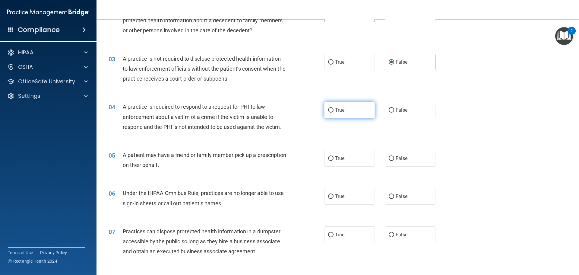
radio input "true"
click at [344, 162] on label "True" at bounding box center [349, 158] width 51 height 17
click at [334, 161] on input "True" at bounding box center [330, 158] width 5 height 5
radio input "true"
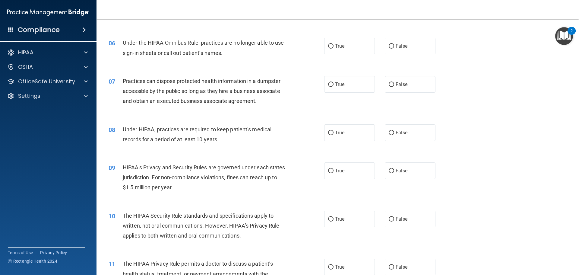
scroll to position [241, 0]
click at [389, 48] on input "False" at bounding box center [391, 45] width 5 height 5
radio input "true"
click at [396, 90] on label "False" at bounding box center [410, 83] width 51 height 17
click at [394, 86] on input "False" at bounding box center [391, 84] width 5 height 5
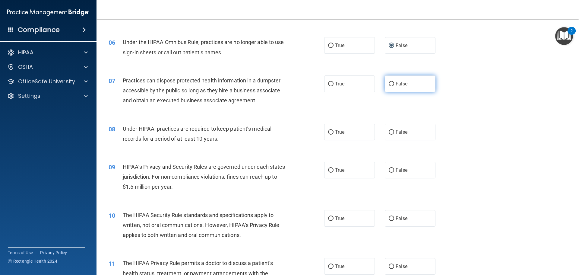
radio input "true"
click at [405, 136] on label "False" at bounding box center [410, 132] width 51 height 17
click at [394, 134] on input "False" at bounding box center [391, 132] width 5 height 5
radio input "true"
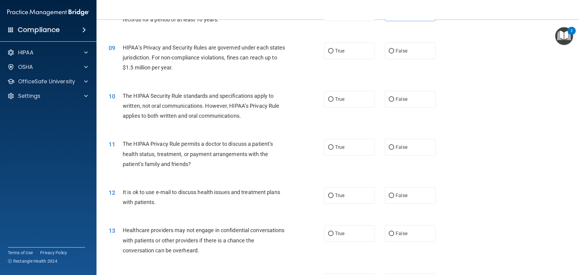
scroll to position [362, 0]
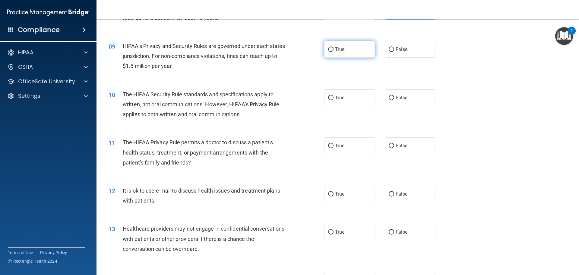
click at [343, 50] on label "True" at bounding box center [349, 49] width 51 height 17
click at [334, 50] on input "True" at bounding box center [330, 49] width 5 height 5
radio input "true"
click at [394, 103] on label "False" at bounding box center [410, 97] width 51 height 17
click at [394, 100] on input "False" at bounding box center [391, 98] width 5 height 5
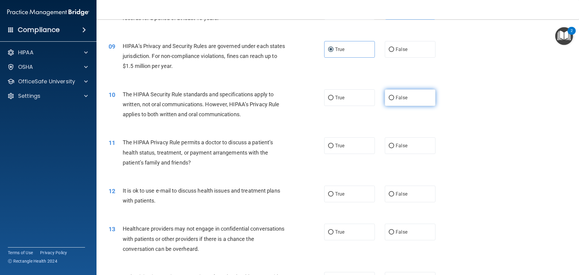
radio input "true"
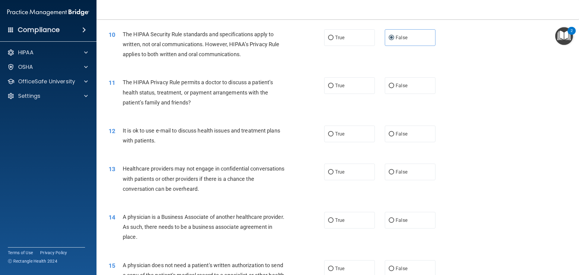
scroll to position [422, 0]
click at [336, 83] on span "True" at bounding box center [339, 85] width 9 height 6
click at [334, 83] on input "True" at bounding box center [330, 85] width 5 height 5
radio input "true"
click at [406, 87] on label "False" at bounding box center [410, 85] width 51 height 17
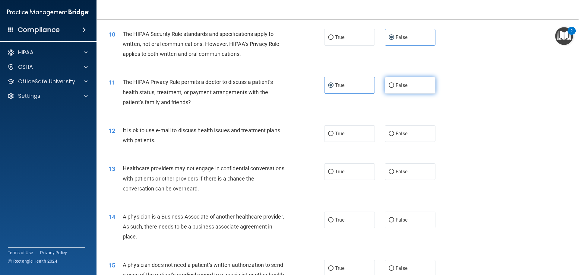
click at [394, 87] on input "False" at bounding box center [391, 85] width 5 height 5
radio input "true"
radio input "false"
click at [349, 131] on label "True" at bounding box center [349, 133] width 51 height 17
click at [334, 131] on input "True" at bounding box center [330, 133] width 5 height 5
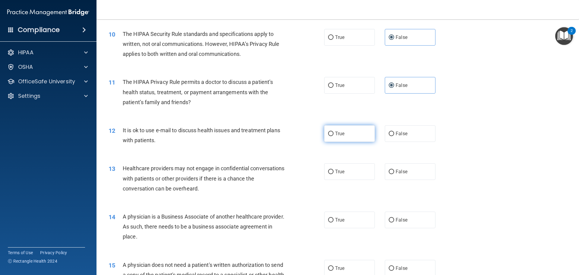
radio input "true"
click at [334, 167] on label "True" at bounding box center [349, 171] width 51 height 17
click at [334, 169] on input "True" at bounding box center [330, 171] width 5 height 5
radio input "true"
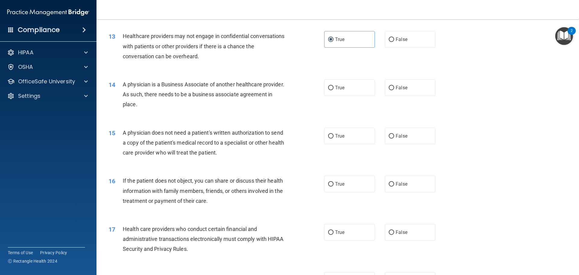
scroll to position [573, 0]
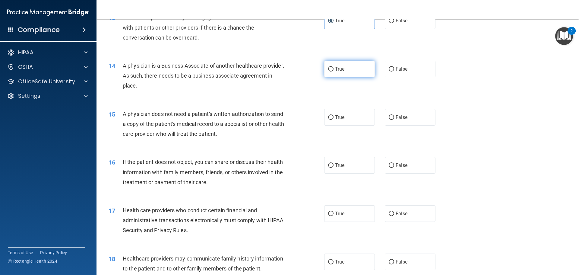
click at [329, 67] on input "True" at bounding box center [330, 69] width 5 height 5
radio input "true"
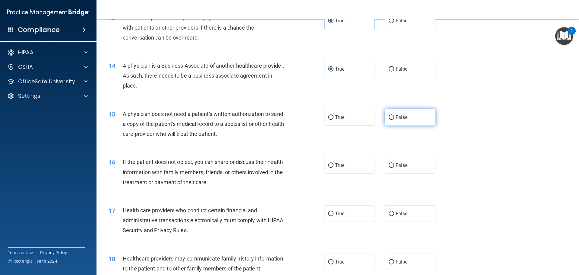
click at [404, 119] on span "False" at bounding box center [402, 117] width 12 height 6
click at [394, 119] on input "False" at bounding box center [391, 117] width 5 height 5
radio input "true"
click at [352, 127] on div "15 A physician does not need a patient's written authorization to send a copy o…" at bounding box center [337, 125] width 467 height 48
click at [343, 123] on label "True" at bounding box center [349, 117] width 51 height 17
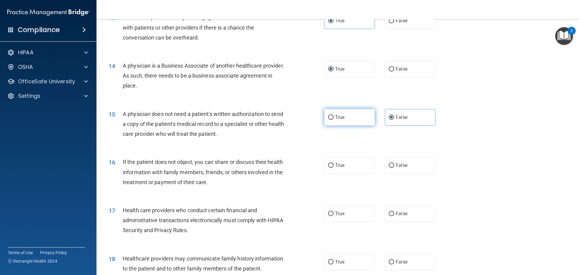
click at [334, 120] on input "True" at bounding box center [330, 117] width 5 height 5
radio input "true"
radio input "false"
click at [353, 167] on label "True" at bounding box center [349, 165] width 51 height 17
click at [334, 167] on input "True" at bounding box center [330, 165] width 5 height 5
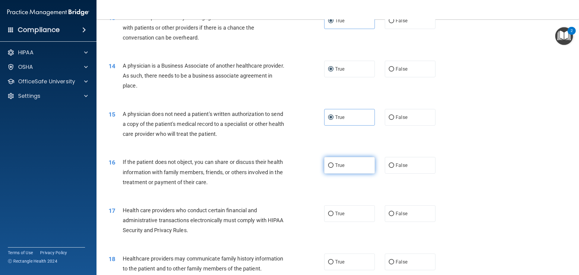
radio input "true"
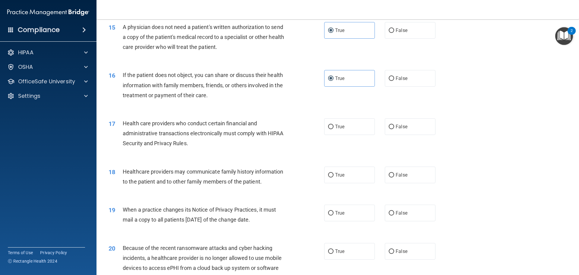
scroll to position [663, 0]
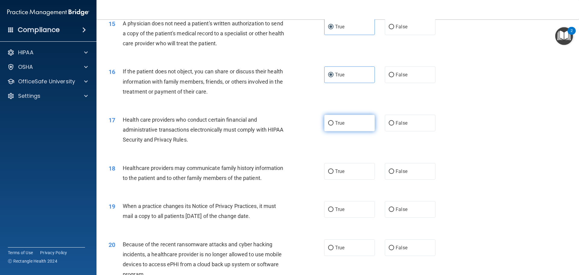
click at [340, 127] on label "True" at bounding box center [349, 123] width 51 height 17
click at [334, 125] on input "True" at bounding box center [330, 123] width 5 height 5
radio input "true"
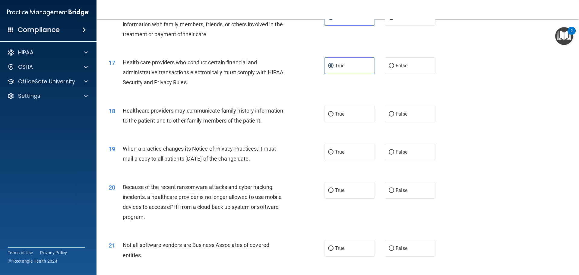
scroll to position [724, 0]
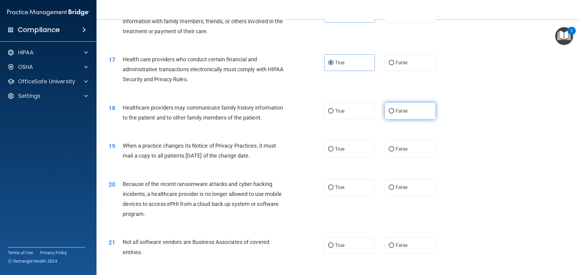
click at [414, 109] on label "False" at bounding box center [410, 111] width 51 height 17
click at [394, 109] on input "False" at bounding box center [391, 111] width 5 height 5
radio input "true"
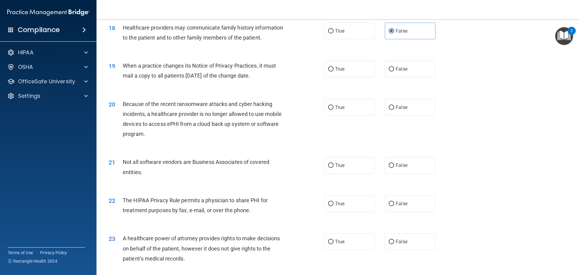
scroll to position [814, 0]
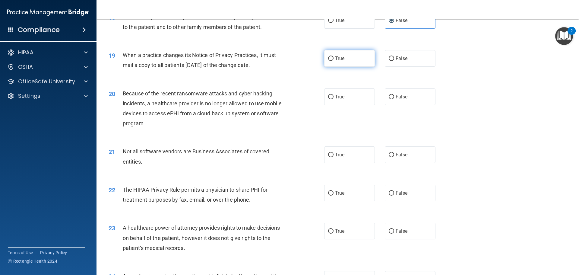
click at [338, 58] on span "True" at bounding box center [339, 58] width 9 height 6
click at [334, 58] on input "True" at bounding box center [330, 58] width 5 height 5
radio input "true"
click at [413, 64] on label "False" at bounding box center [410, 58] width 51 height 17
click at [394, 61] on input "False" at bounding box center [391, 58] width 5 height 5
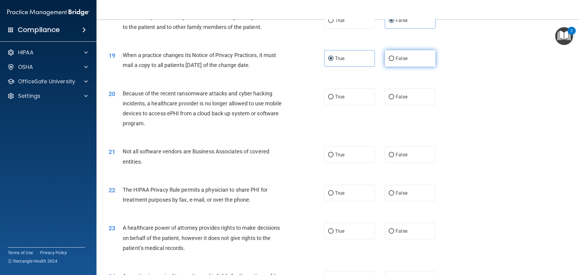
radio input "true"
radio input "false"
click at [389, 97] on input "False" at bounding box center [391, 97] width 5 height 5
radio input "true"
click at [335, 156] on span "True" at bounding box center [339, 155] width 9 height 6
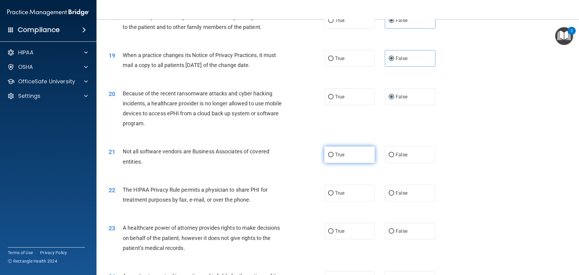
click at [334, 156] on input "True" at bounding box center [330, 155] width 5 height 5
radio input "true"
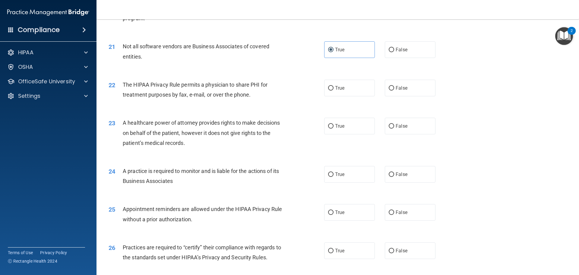
scroll to position [935, 0]
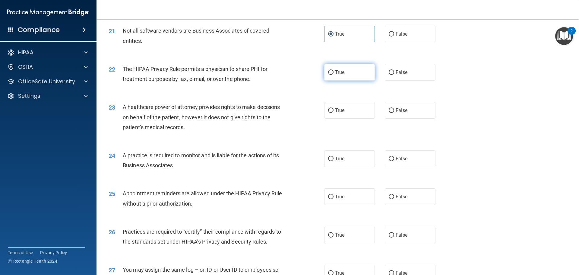
click at [349, 74] on label "True" at bounding box center [349, 72] width 51 height 17
click at [334, 74] on input "True" at bounding box center [330, 72] width 5 height 5
radio input "true"
click at [370, 107] on label "True" at bounding box center [349, 110] width 51 height 17
click at [334, 108] on input "True" at bounding box center [330, 110] width 5 height 5
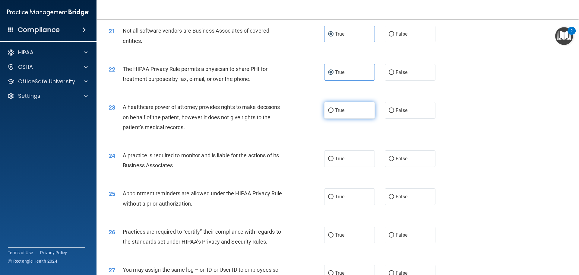
radio input "true"
click at [389, 110] on input "False" at bounding box center [391, 110] width 5 height 5
radio input "true"
radio input "false"
click at [343, 157] on label "True" at bounding box center [349, 158] width 51 height 17
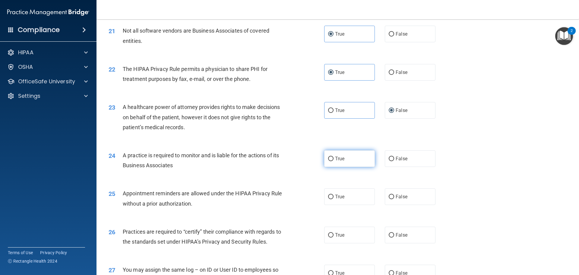
click at [334, 157] on input "True" at bounding box center [330, 158] width 5 height 5
radio input "true"
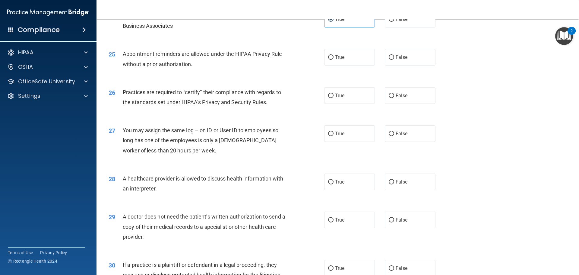
scroll to position [1086, 0]
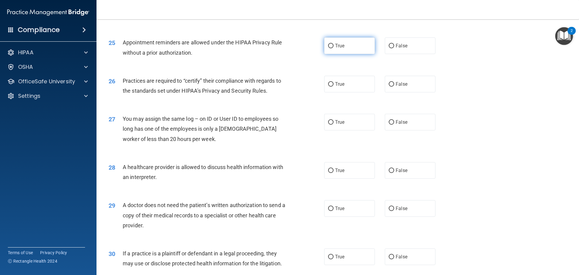
click at [339, 50] on label "True" at bounding box center [349, 45] width 51 height 17
click at [334, 48] on input "True" at bounding box center [330, 46] width 5 height 5
radio input "true"
click at [343, 90] on label "True" at bounding box center [349, 84] width 51 height 17
click at [334, 87] on input "True" at bounding box center [330, 84] width 5 height 5
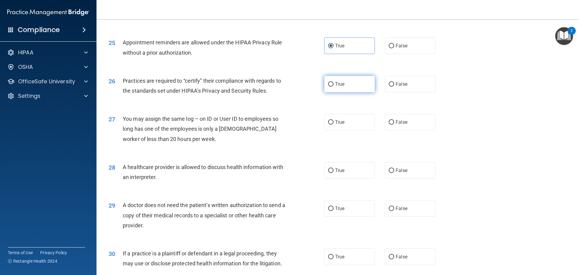
radio input "true"
click at [407, 125] on label "False" at bounding box center [410, 122] width 51 height 17
click at [394, 125] on input "False" at bounding box center [391, 122] width 5 height 5
radio input "true"
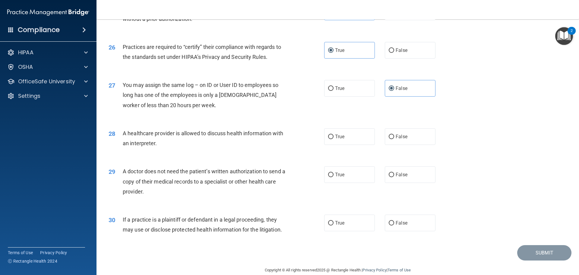
scroll to position [1129, 0]
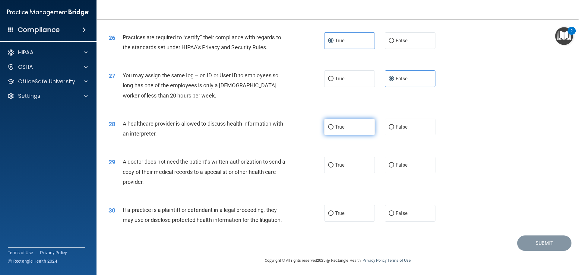
click at [346, 126] on label "True" at bounding box center [349, 127] width 51 height 17
click at [334, 126] on input "True" at bounding box center [330, 127] width 5 height 5
radio input "true"
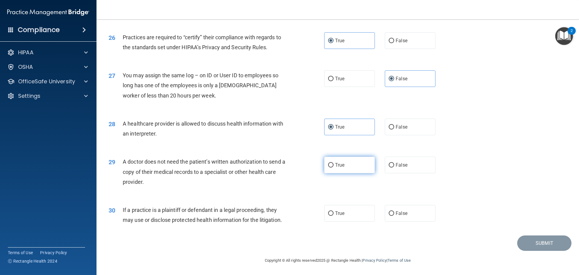
click at [358, 165] on label "True" at bounding box center [349, 164] width 51 height 17
click at [334, 165] on input "True" at bounding box center [330, 165] width 5 height 5
radio input "true"
click at [409, 217] on label "False" at bounding box center [410, 213] width 51 height 17
click at [394, 216] on input "False" at bounding box center [391, 213] width 5 height 5
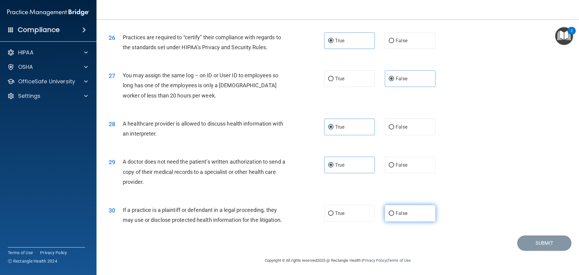
radio input "true"
click at [518, 243] on button "Submit" at bounding box center [544, 242] width 54 height 15
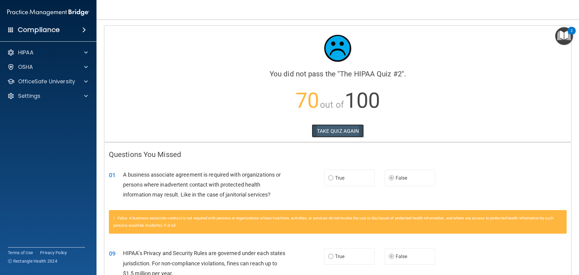
click at [327, 132] on button "TAKE QUIZ AGAIN" at bounding box center [338, 130] width 52 height 13
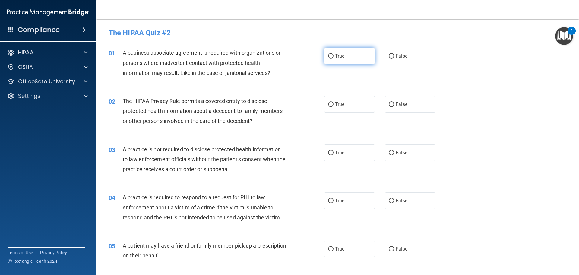
click at [331, 55] on input "True" at bounding box center [330, 56] width 5 height 5
radio input "true"
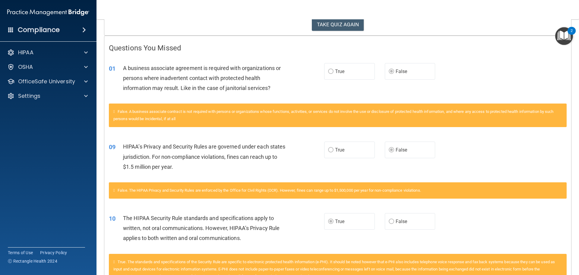
scroll to position [121, 0]
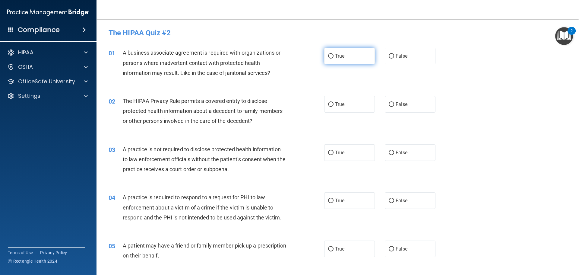
click at [335, 57] on span "True" at bounding box center [339, 56] width 9 height 6
click at [334, 57] on input "True" at bounding box center [330, 56] width 5 height 5
radio input "true"
click at [328, 103] on input "True" at bounding box center [330, 104] width 5 height 5
radio input "true"
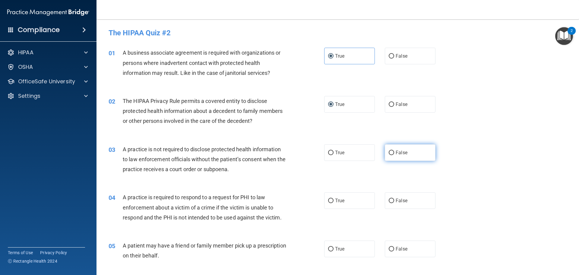
click at [403, 150] on label "False" at bounding box center [410, 152] width 51 height 17
click at [394, 150] on input "False" at bounding box center [391, 152] width 5 height 5
radio input "true"
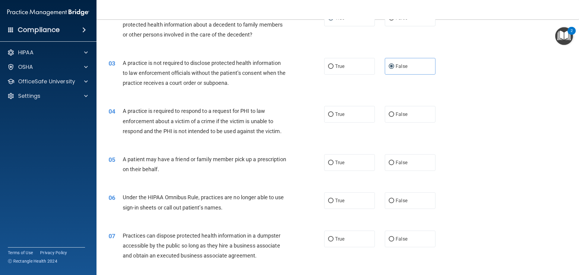
scroll to position [151, 0]
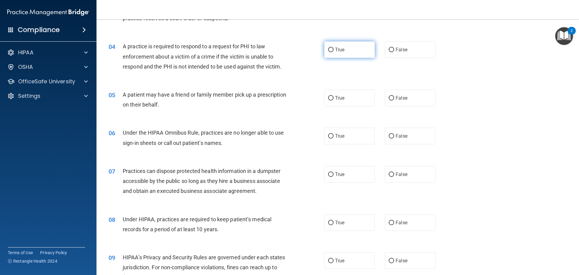
click at [342, 50] on span "True" at bounding box center [339, 50] width 9 height 6
click at [334, 50] on input "True" at bounding box center [330, 50] width 5 height 5
radio input "true"
click at [356, 96] on label "True" at bounding box center [349, 98] width 51 height 17
click at [334, 96] on input "True" at bounding box center [330, 98] width 5 height 5
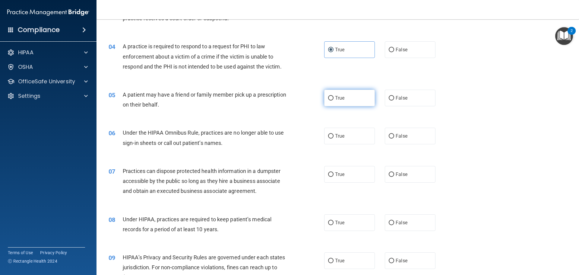
radio input "true"
click at [389, 135] on input "False" at bounding box center [391, 136] width 5 height 5
radio input "true"
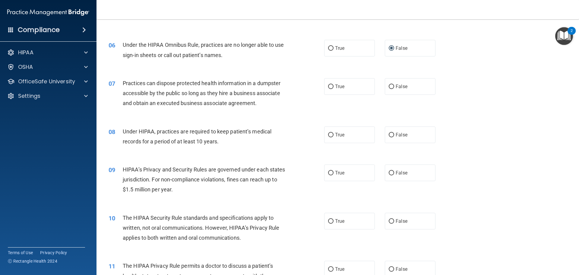
scroll to position [241, 0]
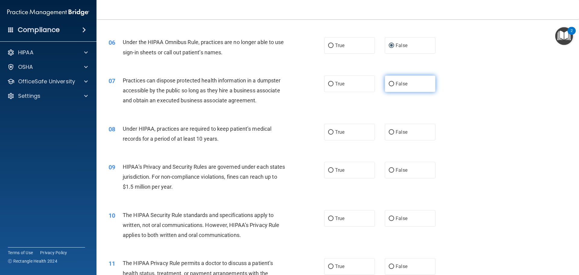
click at [424, 89] on label "False" at bounding box center [410, 83] width 51 height 17
click at [394, 86] on input "False" at bounding box center [391, 84] width 5 height 5
radio input "true"
click at [342, 129] on span "True" at bounding box center [339, 132] width 9 height 6
click at [334, 130] on input "True" at bounding box center [330, 132] width 5 height 5
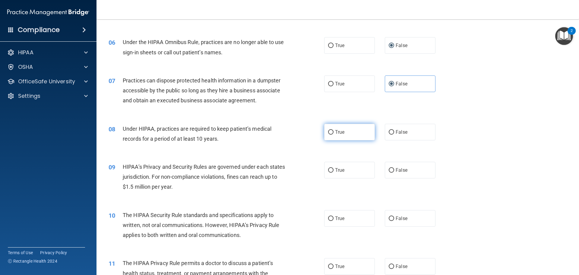
radio input "true"
click at [396, 134] on span "False" at bounding box center [402, 132] width 12 height 6
click at [394, 134] on input "False" at bounding box center [391, 132] width 5 height 5
radio input "true"
radio input "false"
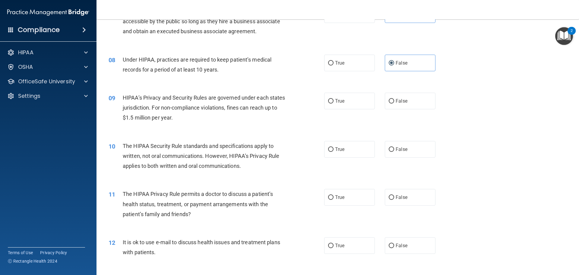
scroll to position [332, 0]
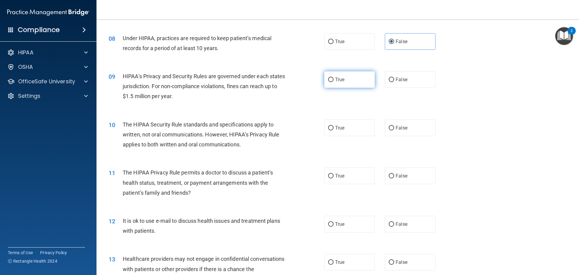
click at [329, 82] on input "True" at bounding box center [330, 79] width 5 height 5
radio input "true"
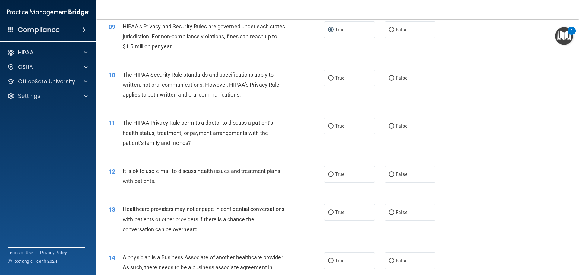
scroll to position [392, 0]
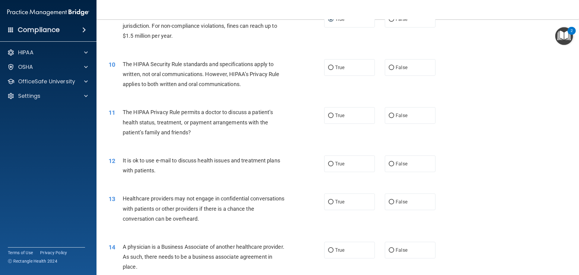
click at [422, 81] on div "10 The HIPAA Security Rule standards and specifications apply to written, not o…" at bounding box center [337, 76] width 467 height 48
click at [413, 73] on label "False" at bounding box center [410, 67] width 51 height 17
click at [394, 70] on input "False" at bounding box center [391, 67] width 5 height 5
radio input "true"
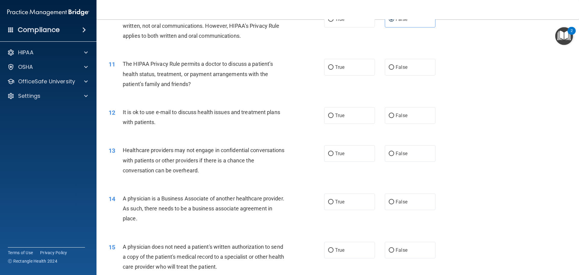
scroll to position [452, 0]
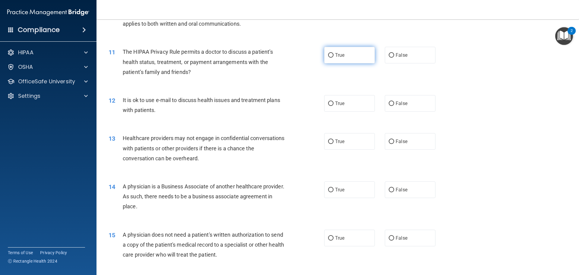
click at [341, 56] on span "True" at bounding box center [339, 55] width 9 height 6
click at [334, 56] on input "True" at bounding box center [330, 55] width 5 height 5
radio input "true"
click at [343, 107] on label "True" at bounding box center [349, 103] width 51 height 17
click at [334, 106] on input "True" at bounding box center [330, 103] width 5 height 5
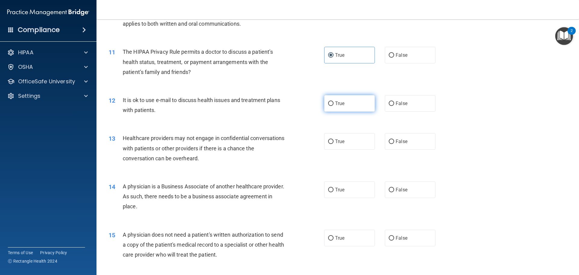
radio input "true"
click at [390, 144] on input "False" at bounding box center [391, 141] width 5 height 5
radio input "true"
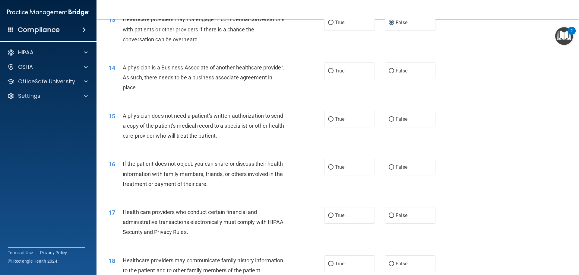
scroll to position [573, 0]
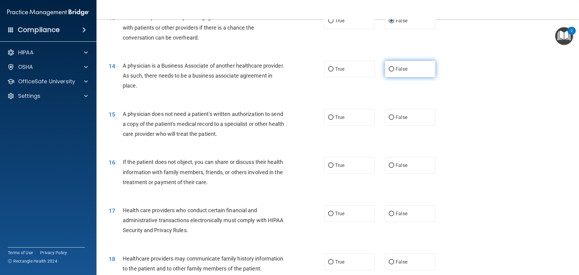
click at [396, 65] on label "False" at bounding box center [410, 69] width 51 height 17
click at [394, 67] on input "False" at bounding box center [391, 69] width 5 height 5
radio input "true"
click at [346, 118] on label "True" at bounding box center [349, 117] width 51 height 17
click at [334, 118] on input "True" at bounding box center [330, 117] width 5 height 5
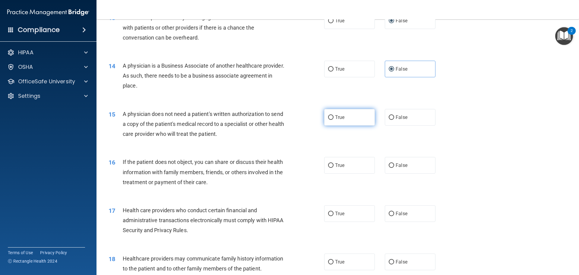
radio input "true"
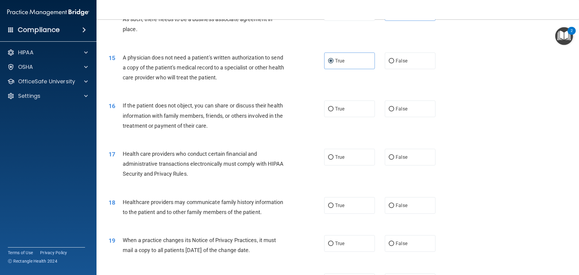
scroll to position [633, 0]
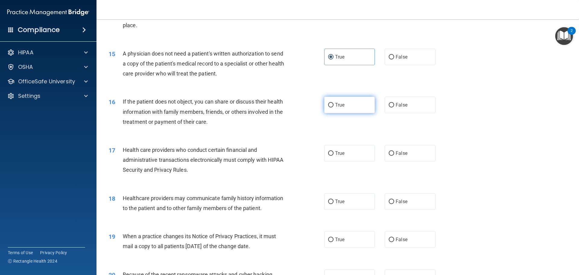
click at [344, 110] on label "True" at bounding box center [349, 104] width 51 height 17
click at [334, 107] on input "True" at bounding box center [330, 105] width 5 height 5
radio input "true"
click at [341, 155] on span "True" at bounding box center [339, 153] width 9 height 6
click at [334, 155] on input "True" at bounding box center [330, 153] width 5 height 5
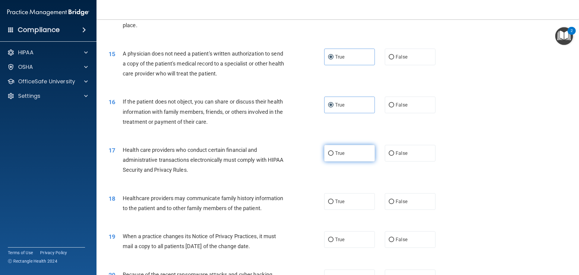
radio input "true"
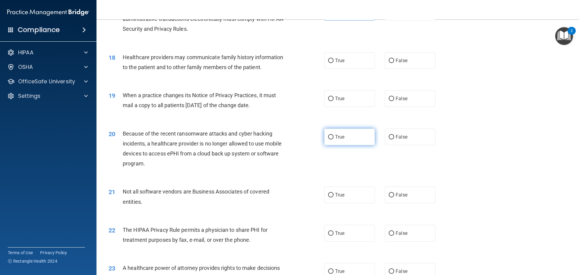
scroll to position [784, 0]
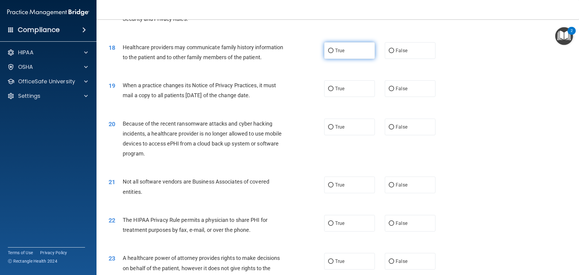
click at [328, 56] on label "True" at bounding box center [349, 50] width 51 height 17
click at [328, 53] on input "True" at bounding box center [330, 51] width 5 height 5
radio input "true"
click at [414, 90] on label "False" at bounding box center [410, 88] width 51 height 17
click at [394, 90] on input "False" at bounding box center [391, 89] width 5 height 5
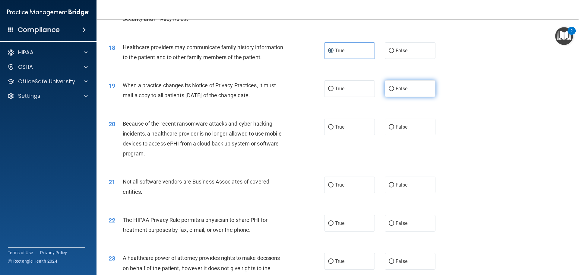
radio input "true"
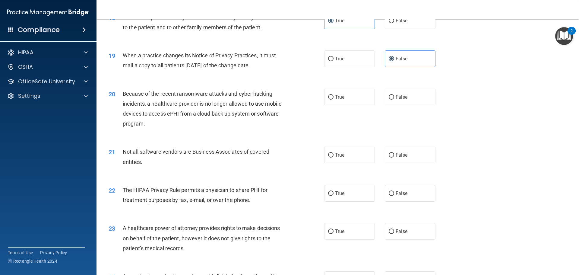
scroll to position [844, 0]
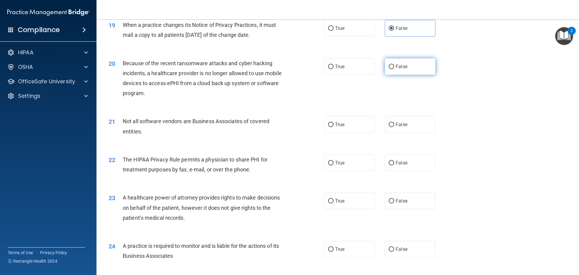
click at [390, 69] on input "False" at bounding box center [391, 67] width 5 height 5
radio input "true"
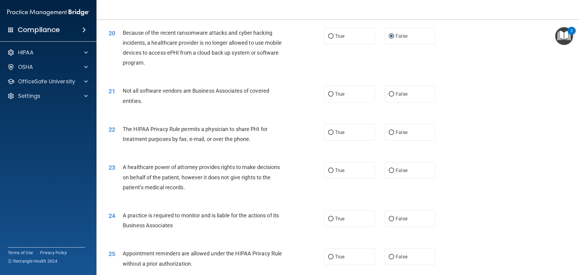
scroll to position [905, 0]
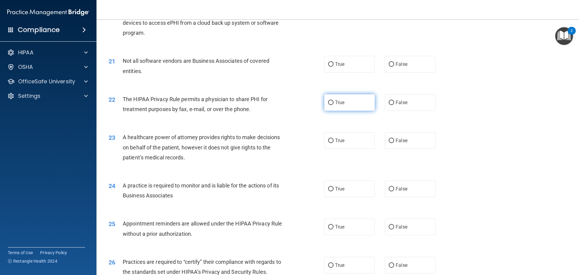
click at [344, 103] on label "True" at bounding box center [349, 102] width 51 height 17
click at [334, 103] on input "True" at bounding box center [330, 102] width 5 height 5
radio input "true"
drag, startPoint x: 343, startPoint y: 112, endPoint x: 346, endPoint y: 107, distance: 6.1
click at [343, 111] on div "22 The HIPAA Privacy Rule permits a physician to share PHI for treatment purpos…" at bounding box center [337, 106] width 467 height 38
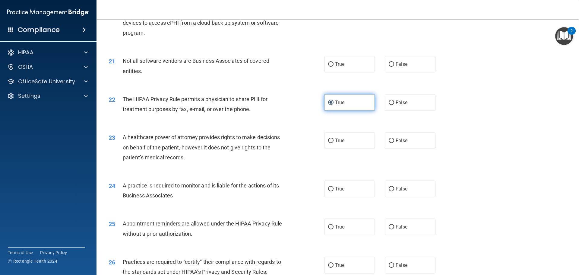
click at [348, 102] on label "True" at bounding box center [349, 102] width 51 height 17
click at [334, 102] on input "True" at bounding box center [330, 102] width 5 height 5
click at [350, 70] on label "True" at bounding box center [349, 64] width 51 height 17
click at [334, 67] on input "True" at bounding box center [330, 64] width 5 height 5
radio input "true"
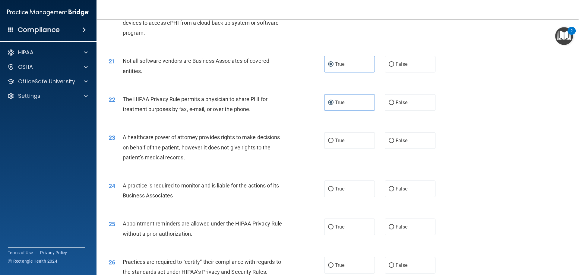
drag, startPoint x: 384, startPoint y: 135, endPoint x: 381, endPoint y: 135, distance: 3.9
click at [385, 136] on label "False" at bounding box center [410, 140] width 51 height 17
click at [389, 138] on input "False" at bounding box center [391, 140] width 5 height 5
radio input "true"
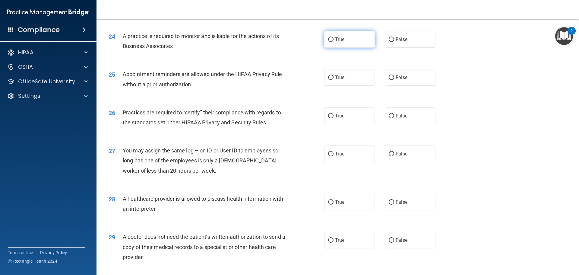
scroll to position [1055, 0]
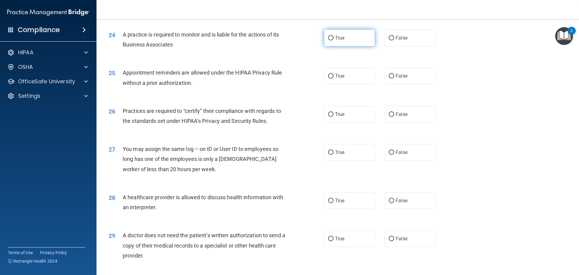
click at [356, 40] on label "True" at bounding box center [349, 38] width 51 height 17
click at [334, 40] on input "True" at bounding box center [330, 38] width 5 height 5
radio input "true"
drag, startPoint x: 346, startPoint y: 73, endPoint x: 345, endPoint y: 76, distance: 3.4
click at [345, 76] on label "True" at bounding box center [349, 76] width 51 height 17
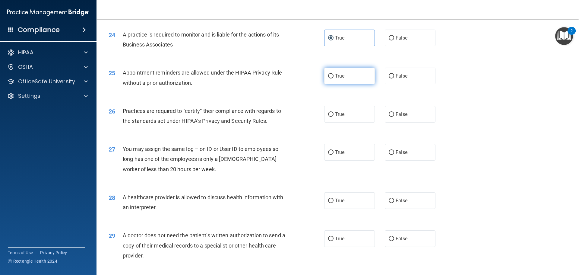
click at [334, 76] on input "True" at bounding box center [330, 76] width 5 height 5
radio input "true"
click at [407, 118] on label "False" at bounding box center [410, 114] width 51 height 17
click at [394, 117] on input "False" at bounding box center [391, 114] width 5 height 5
radio input "true"
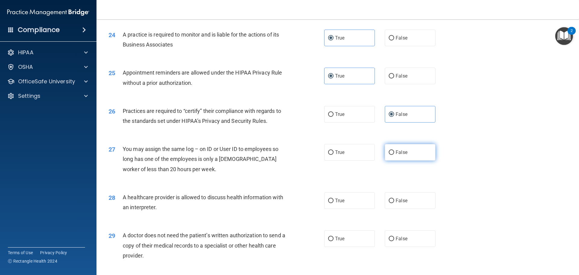
click at [389, 152] on input "False" at bounding box center [391, 152] width 5 height 5
radio input "true"
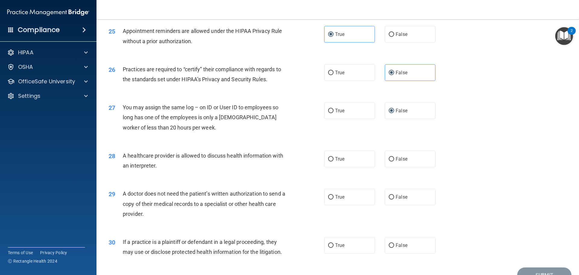
scroll to position [1129, 0]
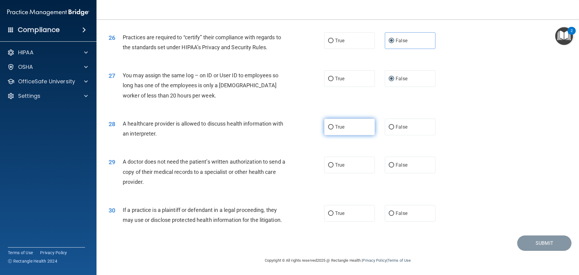
click at [324, 127] on label "True" at bounding box center [349, 127] width 51 height 17
click at [328, 127] on input "True" at bounding box center [330, 127] width 5 height 5
radio input "true"
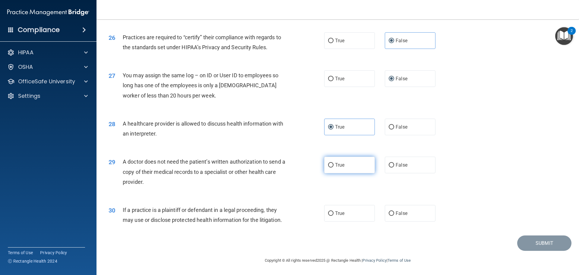
drag, startPoint x: 327, startPoint y: 161, endPoint x: 330, endPoint y: 165, distance: 5.3
click at [330, 165] on label "True" at bounding box center [349, 164] width 51 height 17
click at [329, 165] on input "True" at bounding box center [330, 165] width 5 height 5
radio input "true"
click at [389, 215] on input "False" at bounding box center [391, 213] width 5 height 5
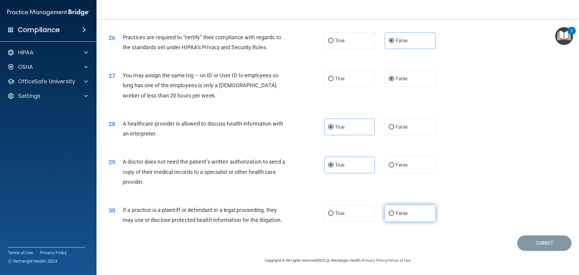
radio input "true"
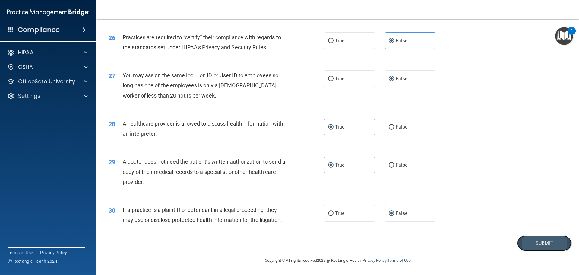
click at [517, 245] on button "Submit" at bounding box center [544, 242] width 54 height 15
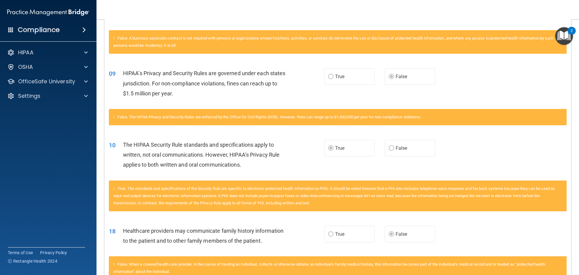
scroll to position [181, 0]
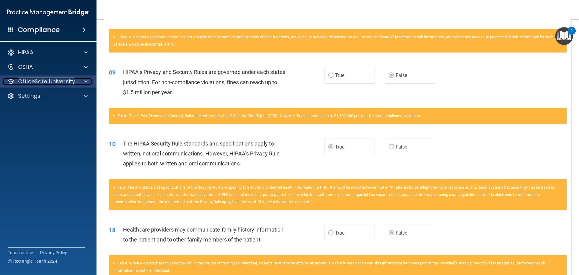
click at [64, 84] on p "OfficeSafe University" at bounding box center [46, 81] width 57 height 7
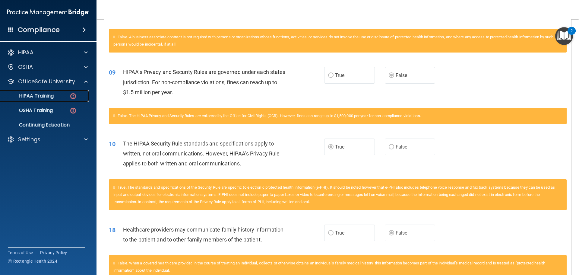
click at [55, 95] on div "HIPAA Training" at bounding box center [45, 96] width 82 height 6
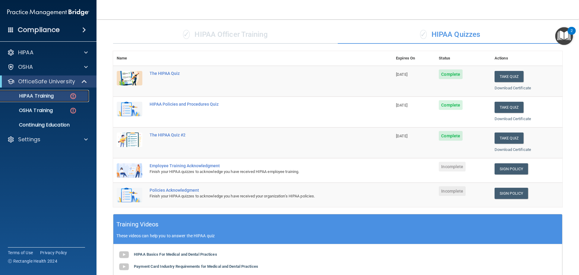
scroll to position [16, 0]
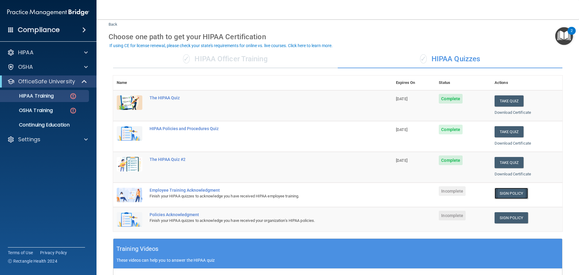
click at [498, 192] on link "Sign Policy" at bounding box center [511, 193] width 33 height 11
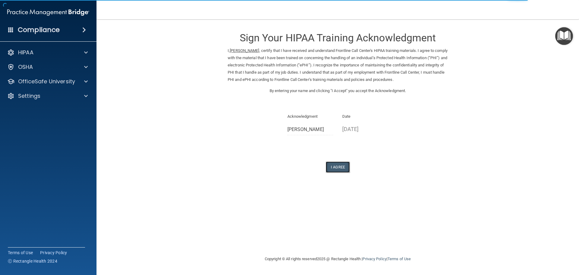
click at [343, 164] on button "I Agree" at bounding box center [338, 166] width 24 height 11
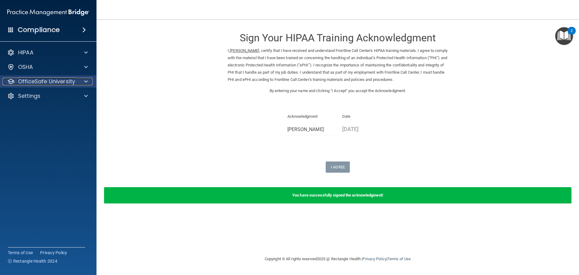
click at [49, 78] on p "OfficeSafe University" at bounding box center [46, 81] width 57 height 7
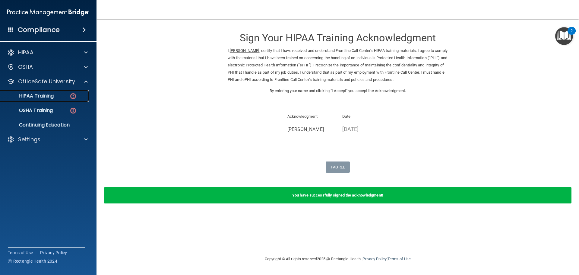
click at [46, 97] on p "HIPAA Training" at bounding box center [29, 96] width 50 height 6
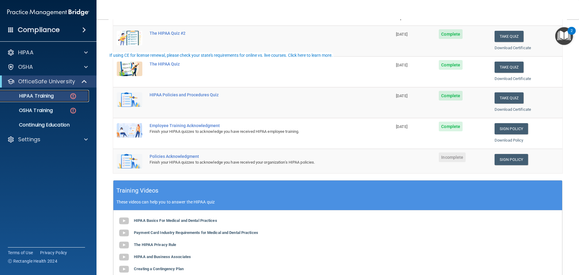
scroll to position [90, 0]
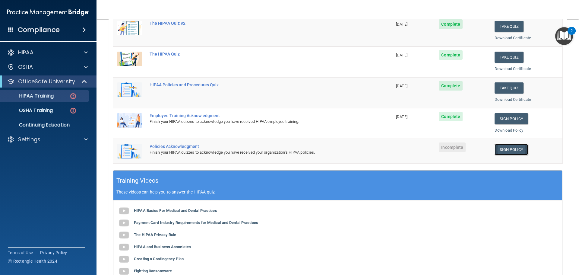
click at [499, 150] on link "Sign Policy" at bounding box center [511, 149] width 33 height 11
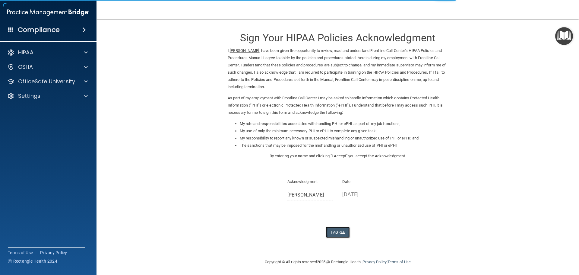
click at [331, 227] on button "I Agree" at bounding box center [338, 231] width 24 height 11
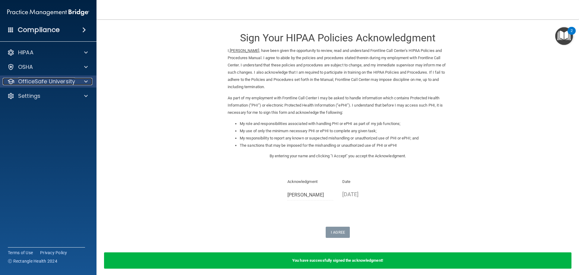
click at [64, 81] on p "OfficeSafe University" at bounding box center [46, 81] width 57 height 7
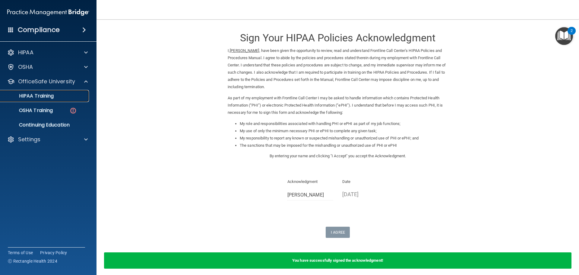
click at [62, 96] on div "HIPAA Training" at bounding box center [45, 96] width 82 height 6
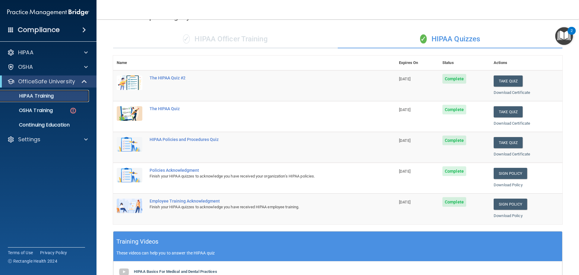
scroll to position [29, 0]
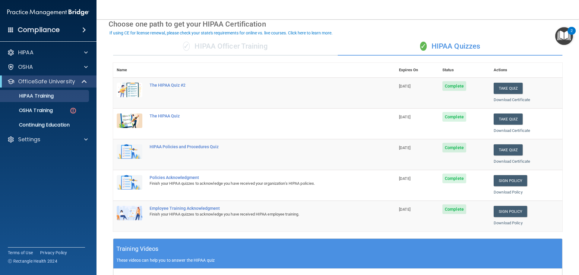
click at [561, 35] on img "Open Resource Center, 2 new notifications" at bounding box center [564, 36] width 18 height 18
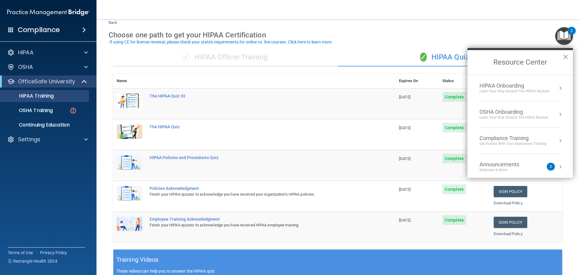
scroll to position [0, 0]
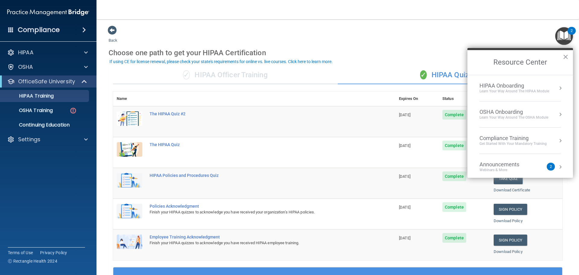
click at [191, 31] on div "Back Choose one path to get your HIPAA Certification ✓ HIPAA Officer Training ✓…" at bounding box center [338, 227] width 458 height 405
